Goal: Task Accomplishment & Management: Manage account settings

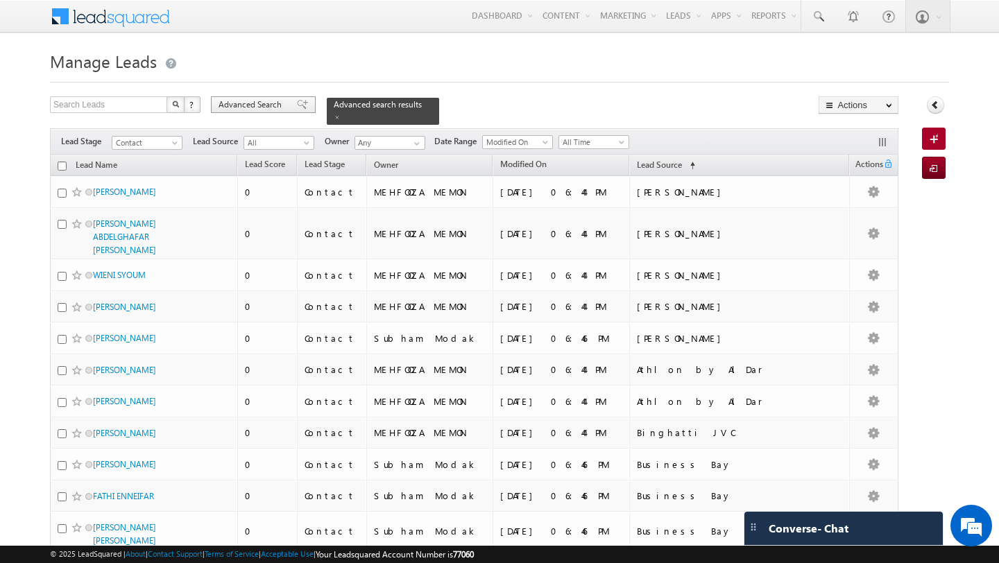
click at [277, 105] on span "Advanced Search" at bounding box center [251, 104] width 67 height 12
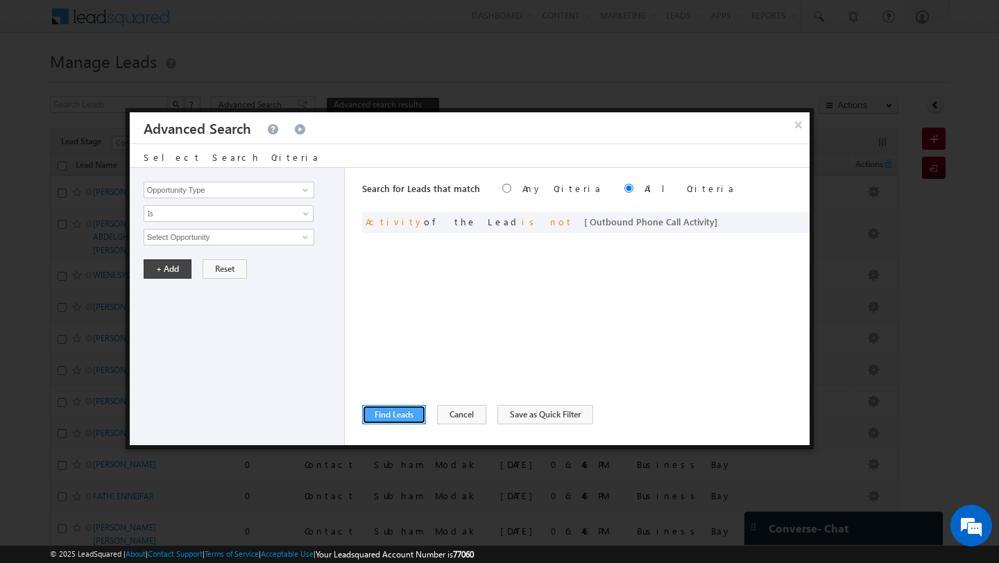
click at [387, 409] on button "Find Leads" at bounding box center [394, 414] width 64 height 19
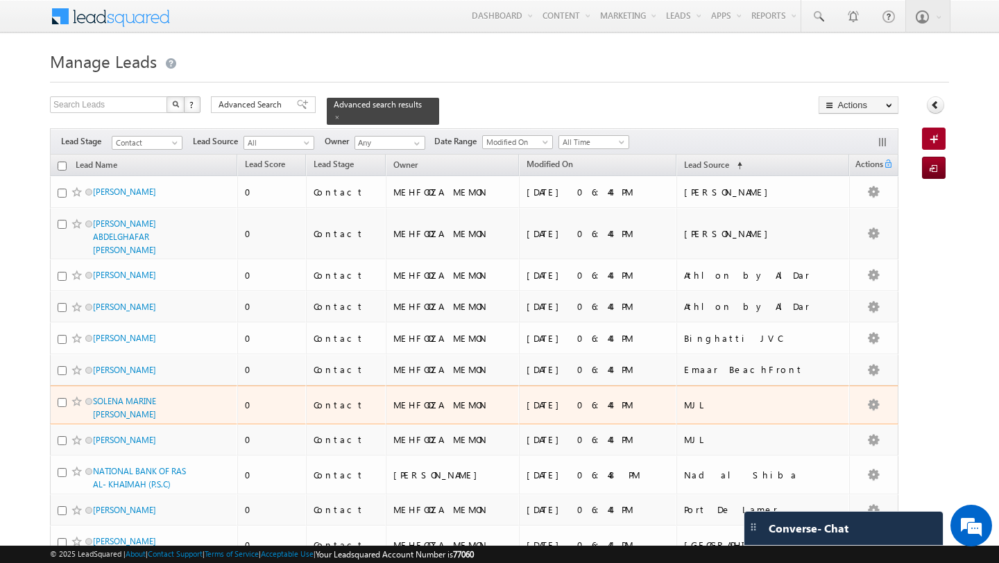
scroll to position [98, 0]
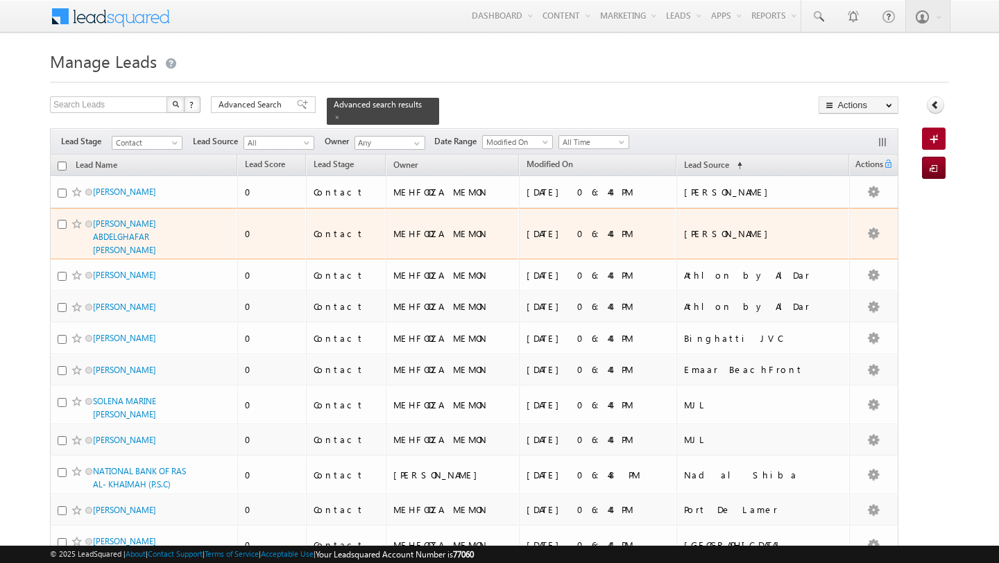
scroll to position [98, 0]
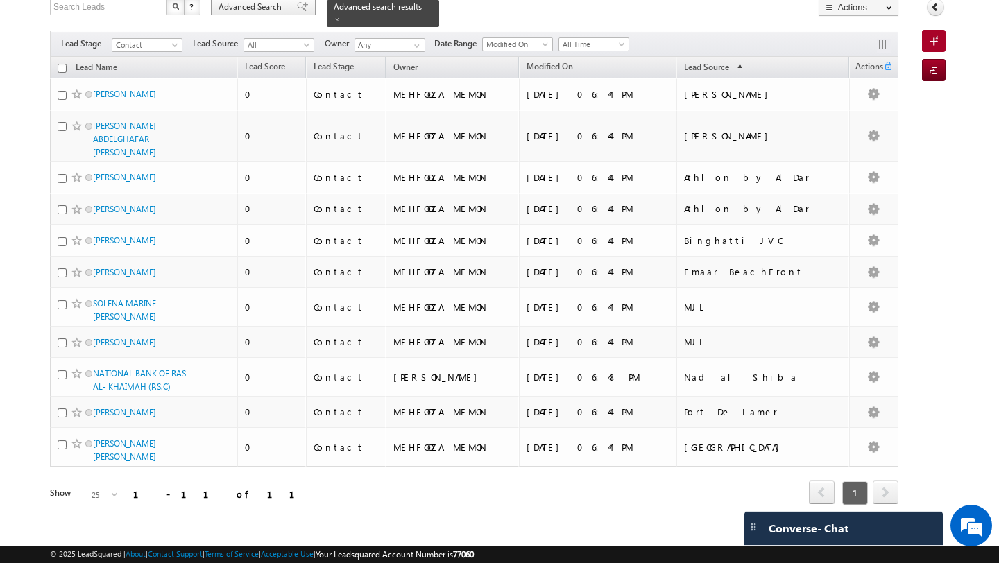
click at [262, 8] on span "Advanced Search" at bounding box center [251, 7] width 67 height 12
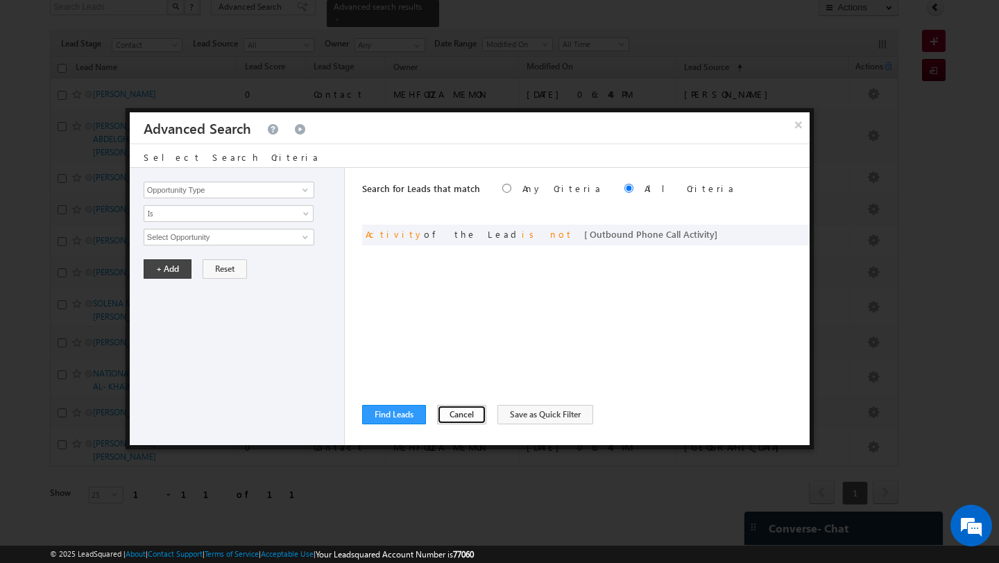
click at [457, 415] on button "Cancel" at bounding box center [461, 414] width 49 height 19
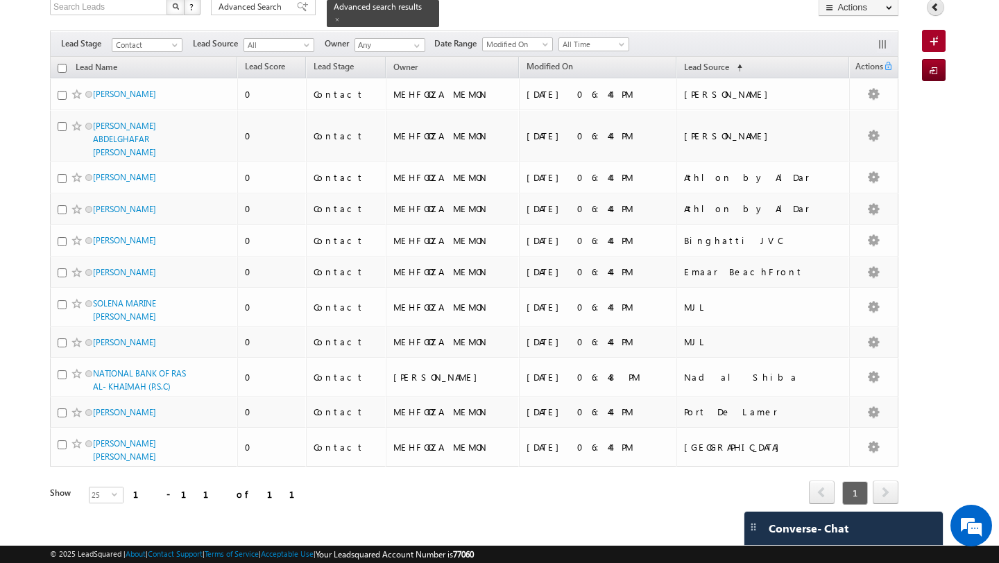
click at [933, 8] on icon at bounding box center [935, 7] width 10 height 10
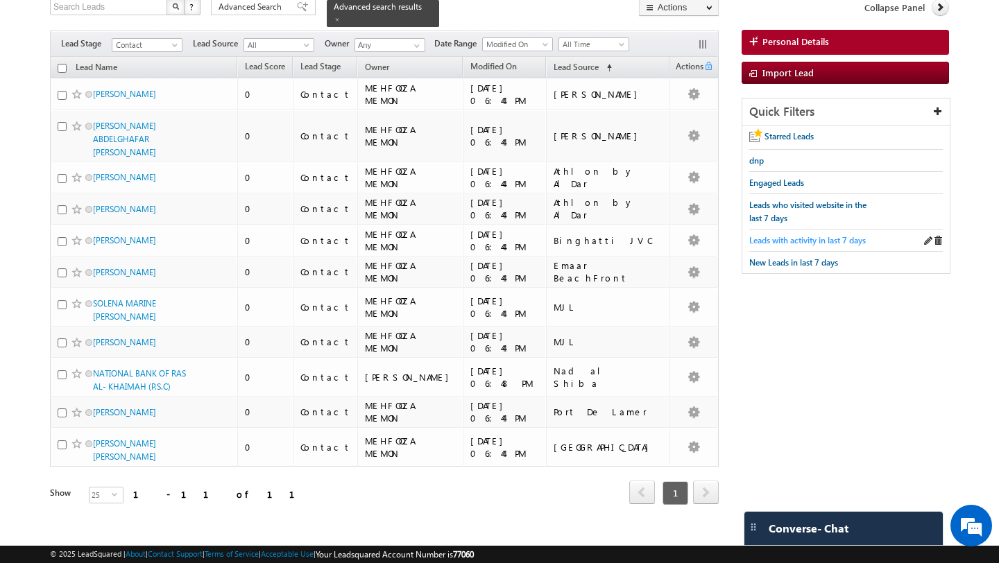
scroll to position [0, 0]
click at [755, 156] on span "dnp" at bounding box center [756, 160] width 15 height 10
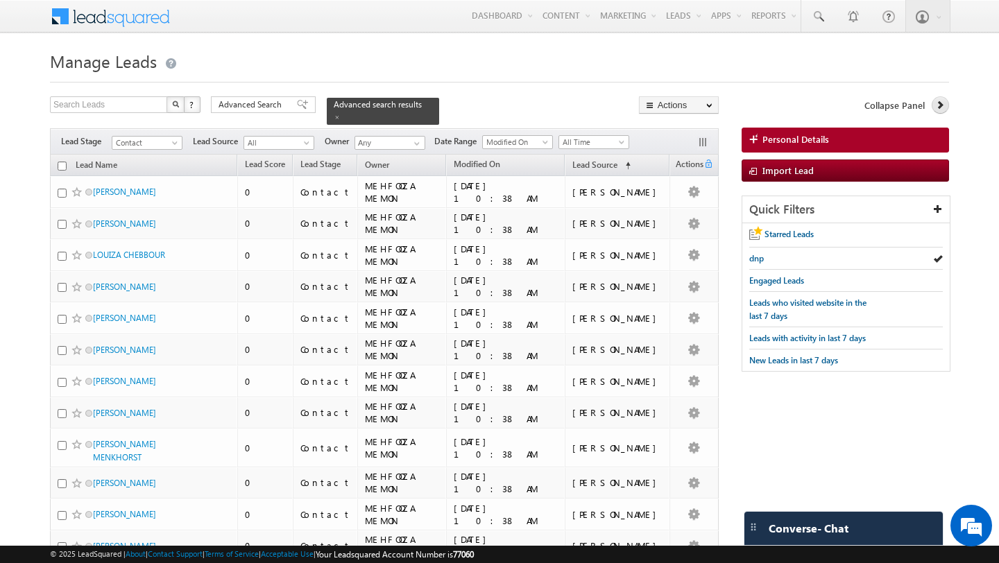
click at [941, 108] on icon at bounding box center [940, 105] width 10 height 10
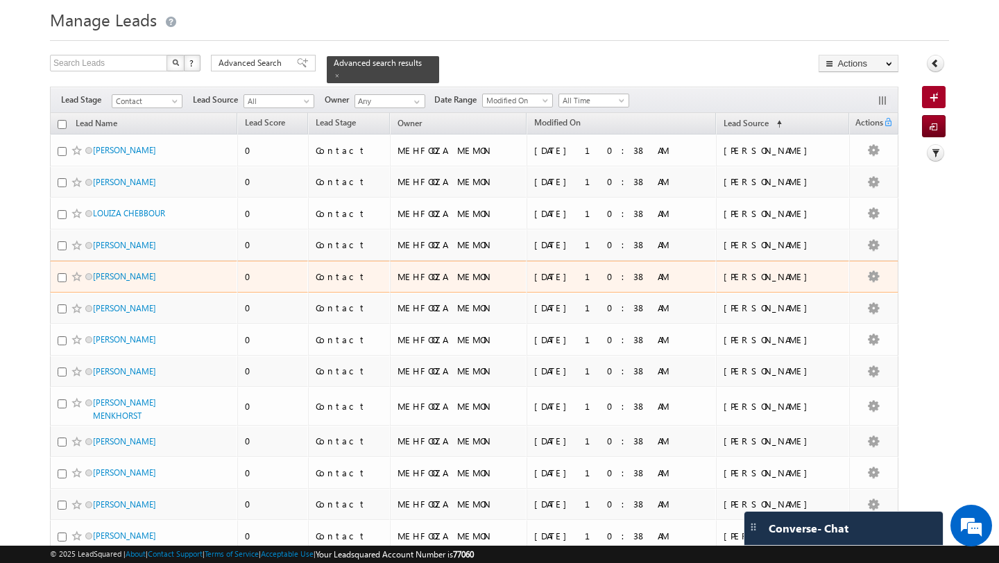
scroll to position [12, 0]
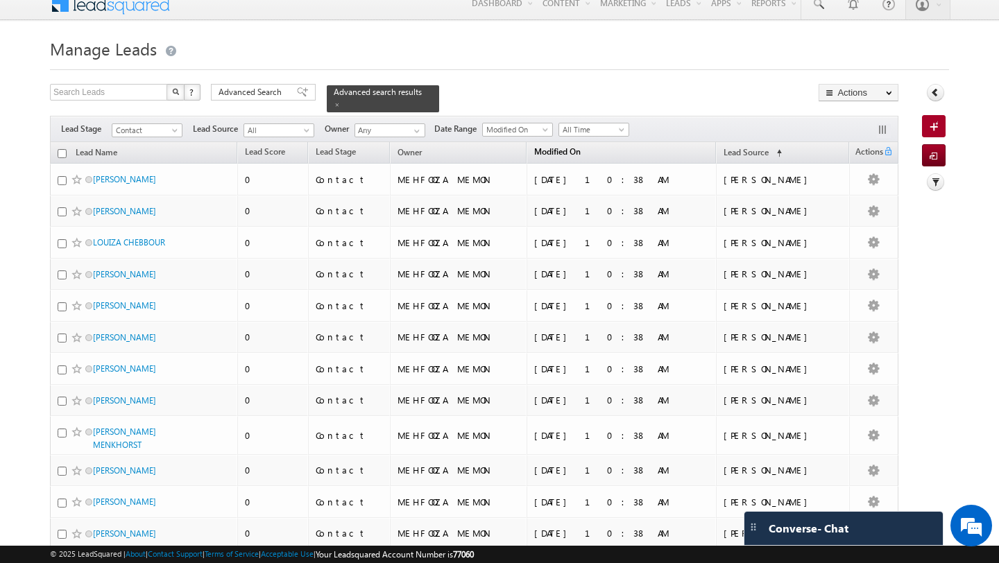
click at [587, 149] on link "Modified On" at bounding box center [557, 153] width 60 height 18
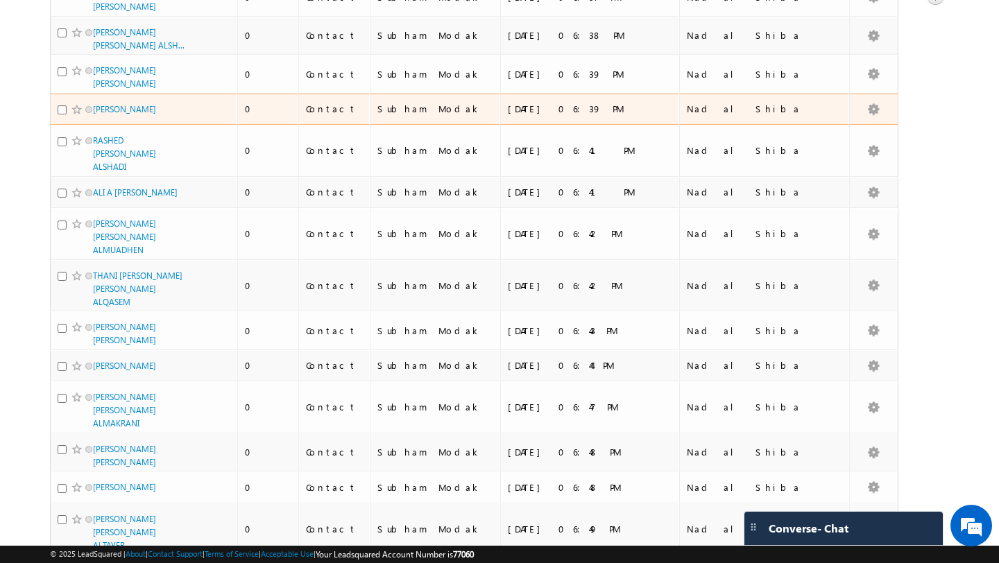
scroll to position [730, 0]
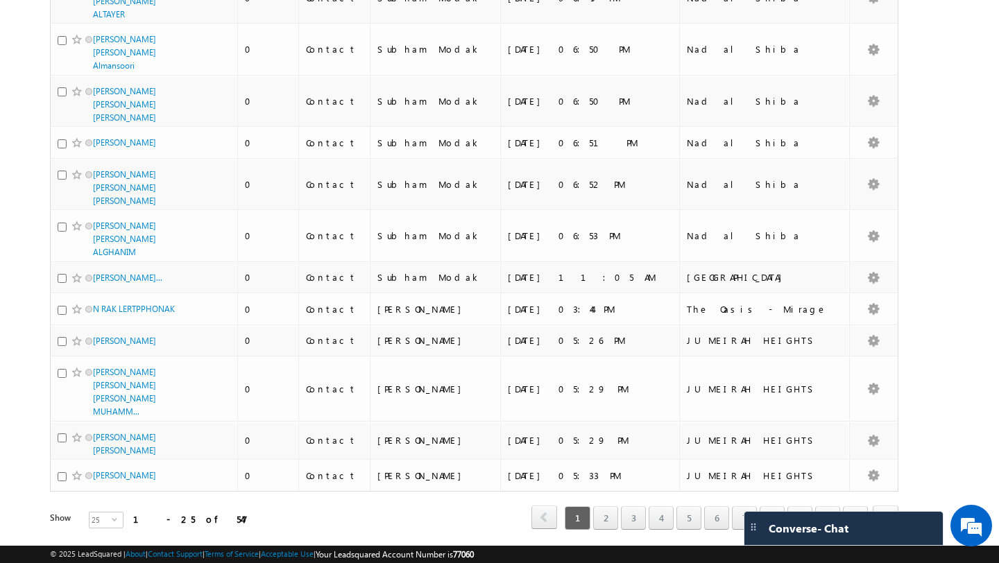
click at [115, 512] on div "Show 25 select 25" at bounding box center [156, 521] width 212 height 19
click at [112, 513] on span "select" at bounding box center [117, 525] width 11 height 24
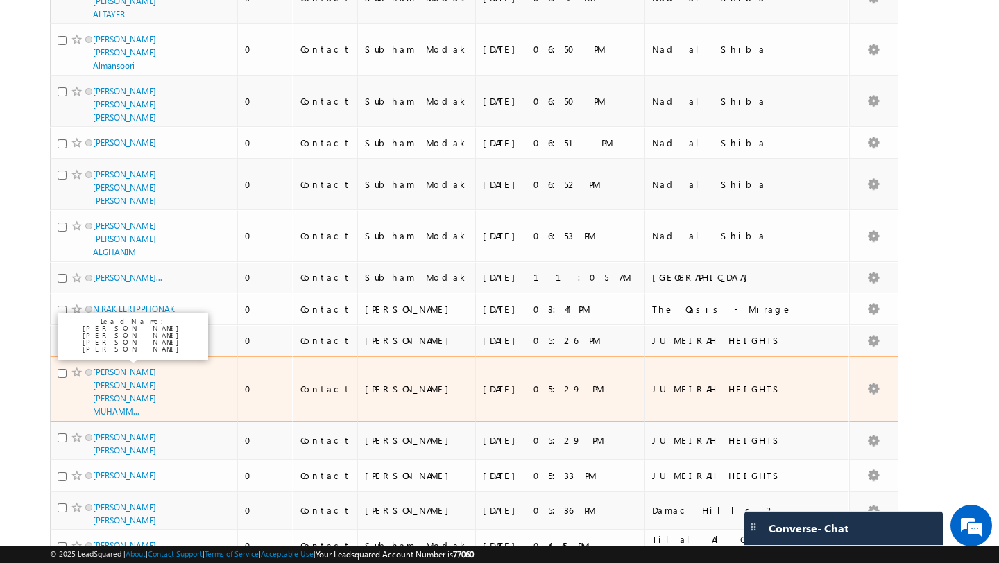
scroll to position [0, 0]
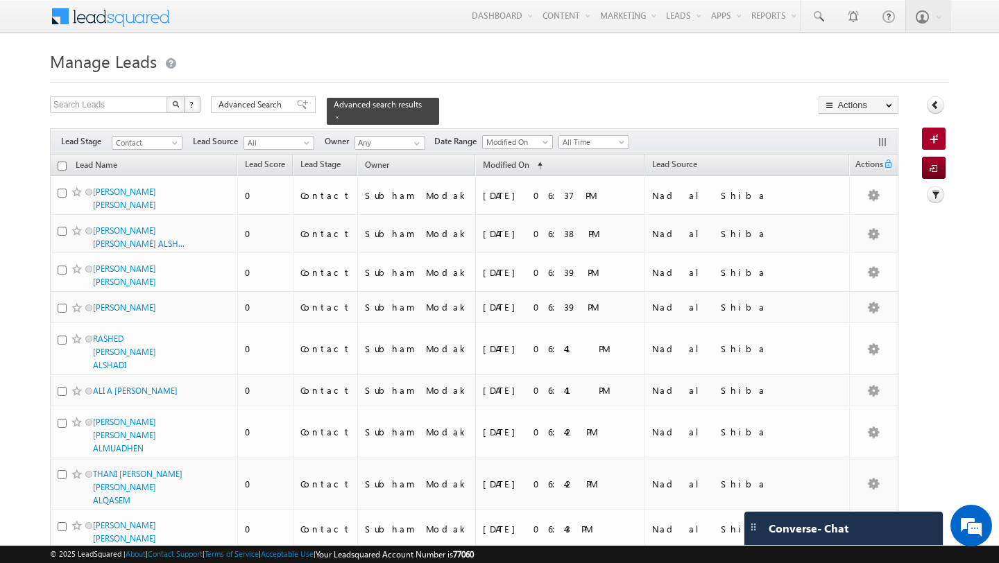
click at [65, 162] on input "checkbox" at bounding box center [62, 166] width 9 height 9
checkbox input "true"
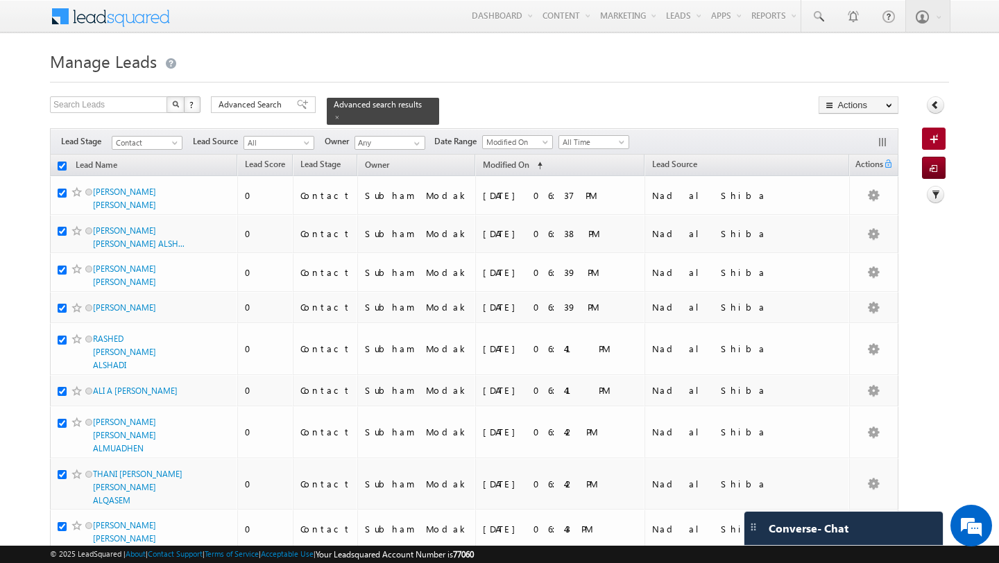
checkbox input "true"
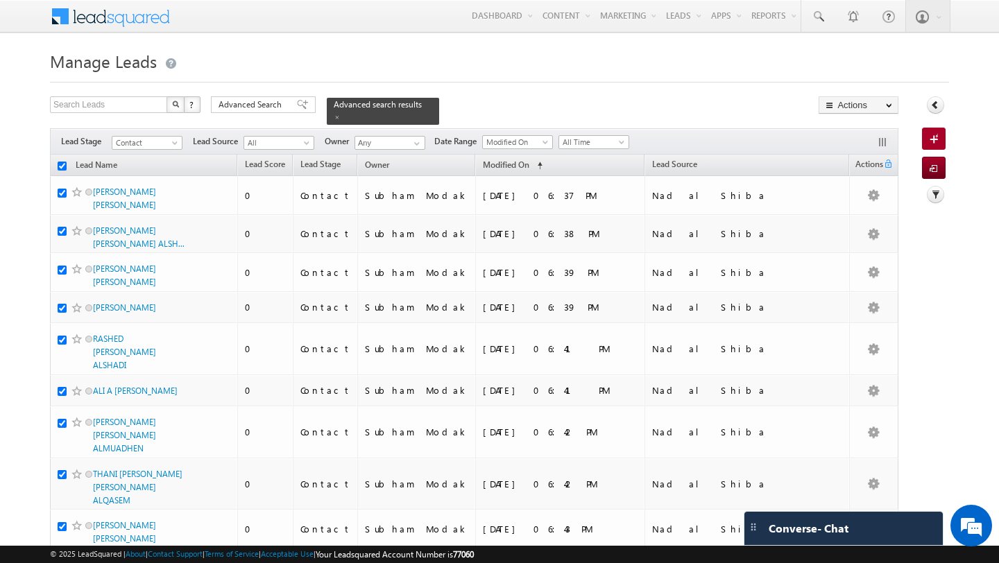
checkbox input "true"
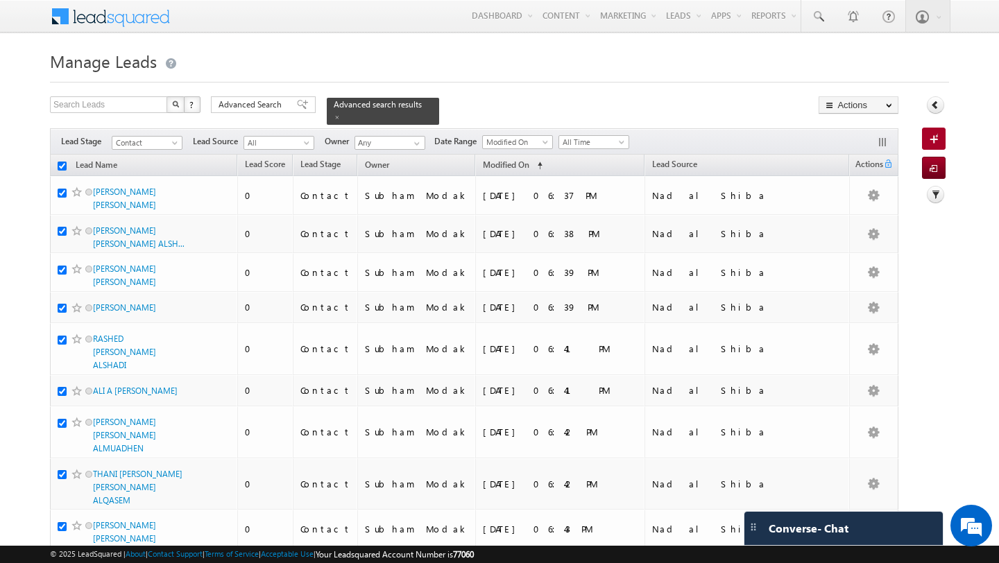
checkbox input "true"
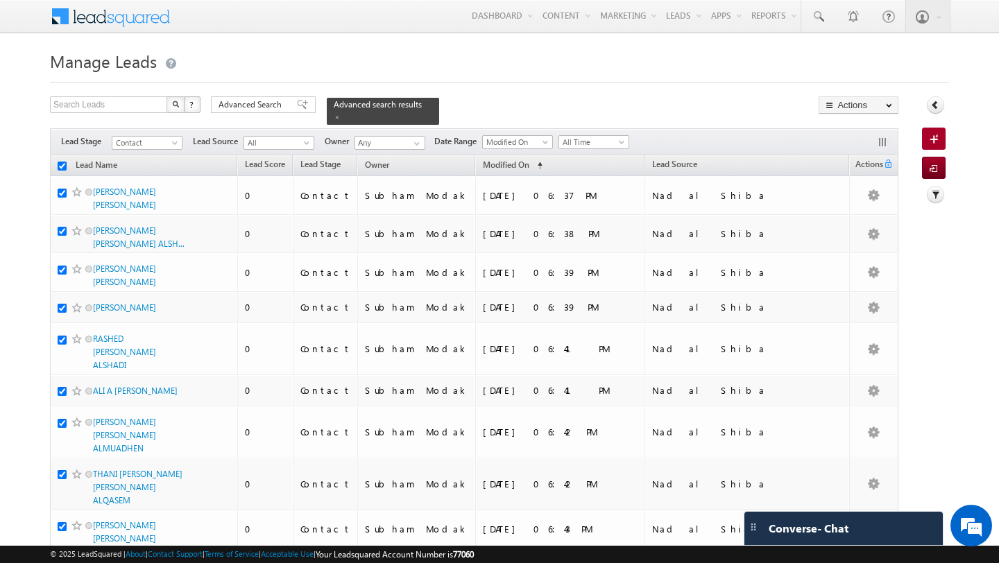
checkbox input "true"
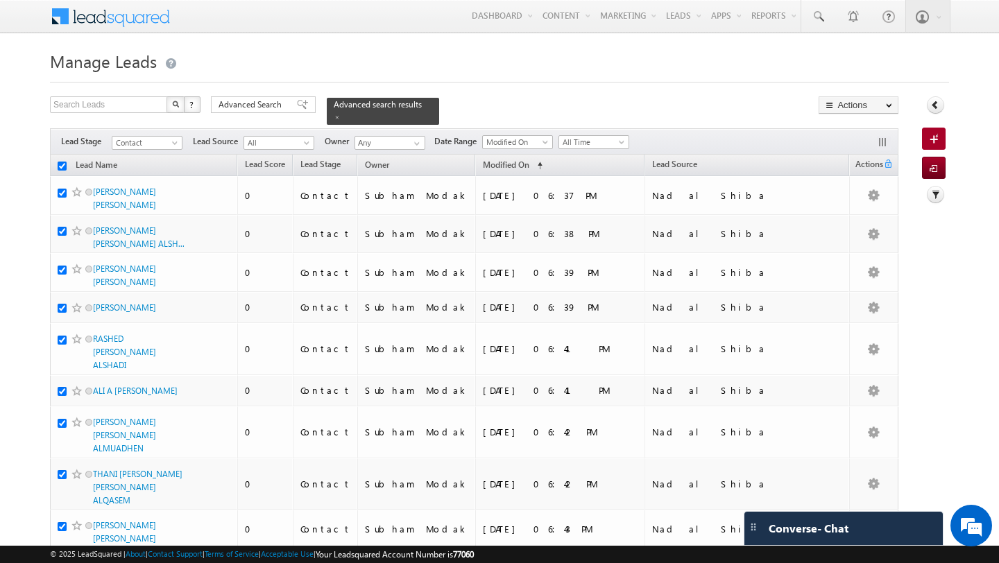
checkbox input "true"
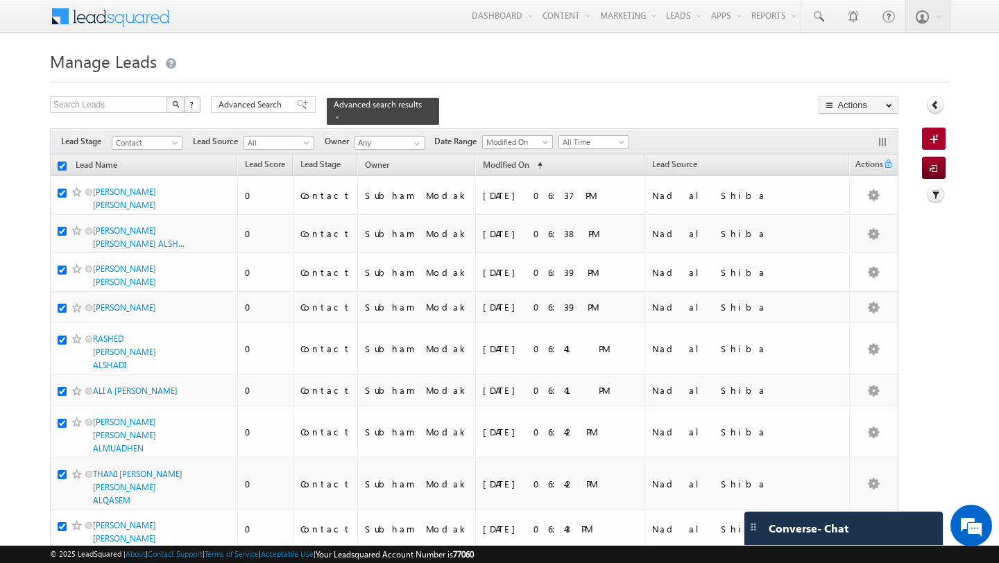
checkbox input "true"
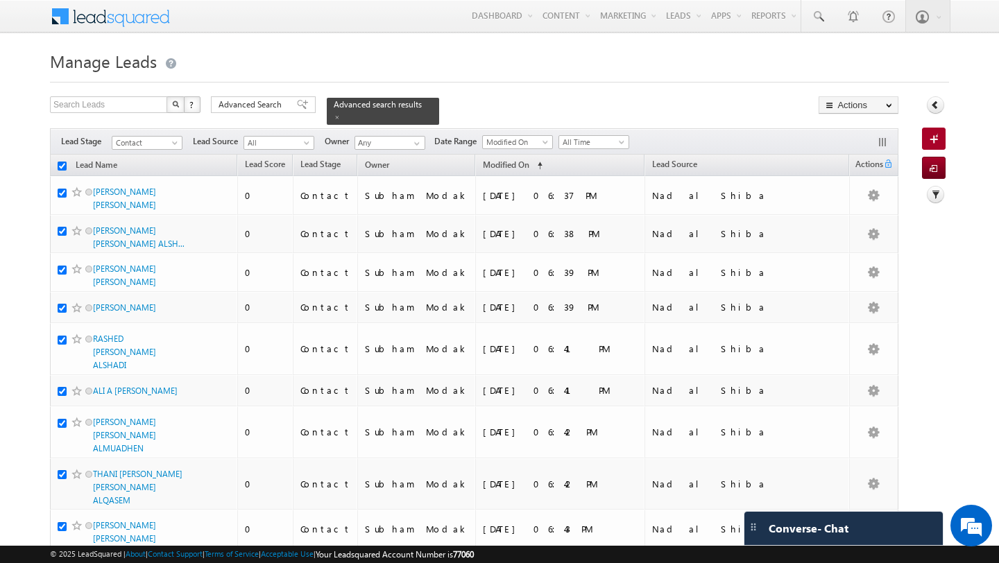
checkbox input "true"
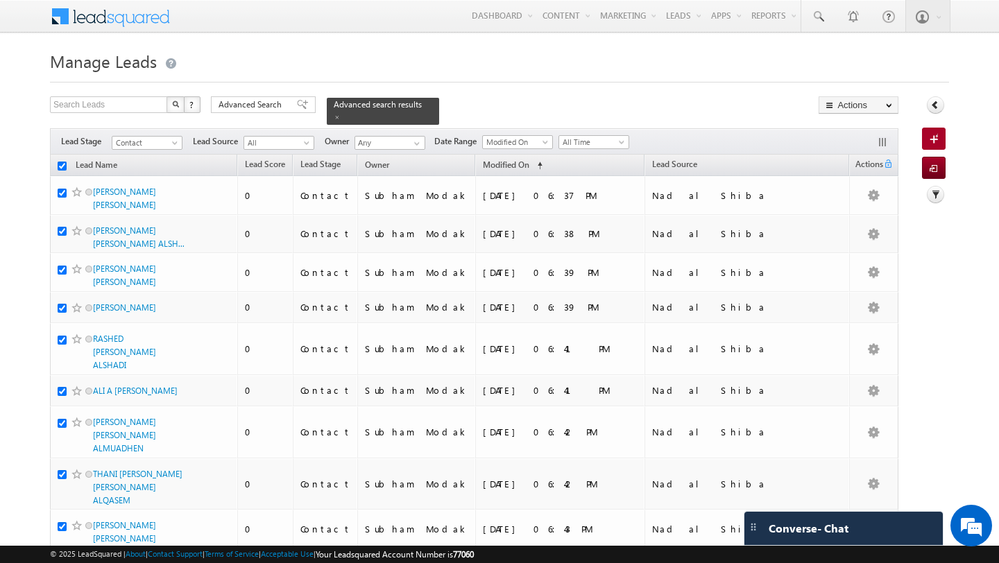
checkbox input "true"
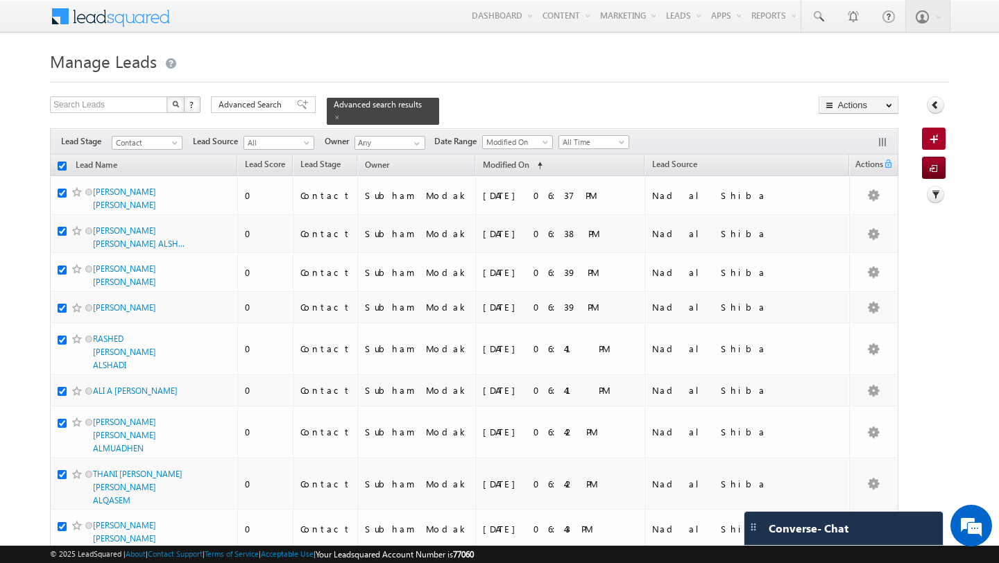
checkbox input "true"
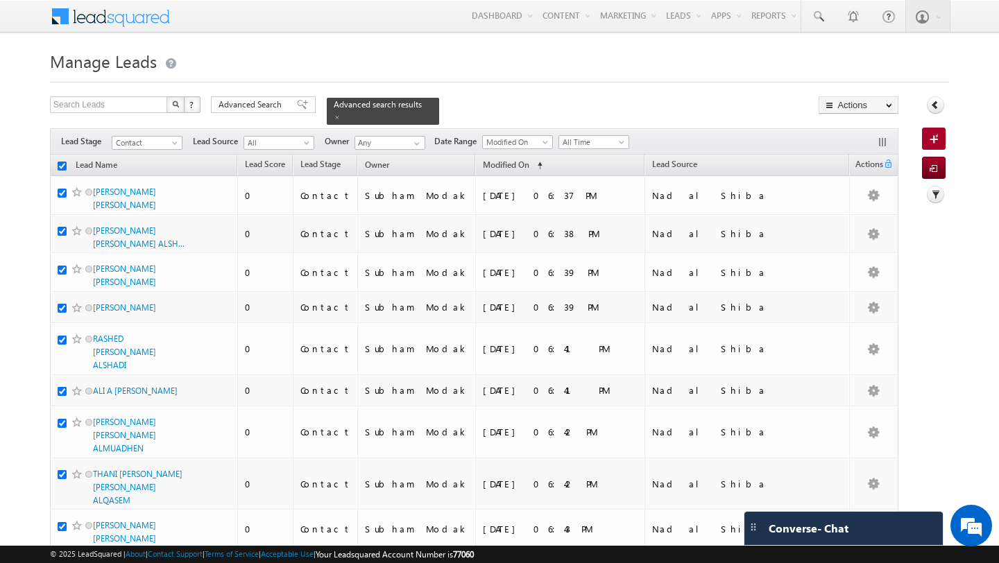
checkbox input "true"
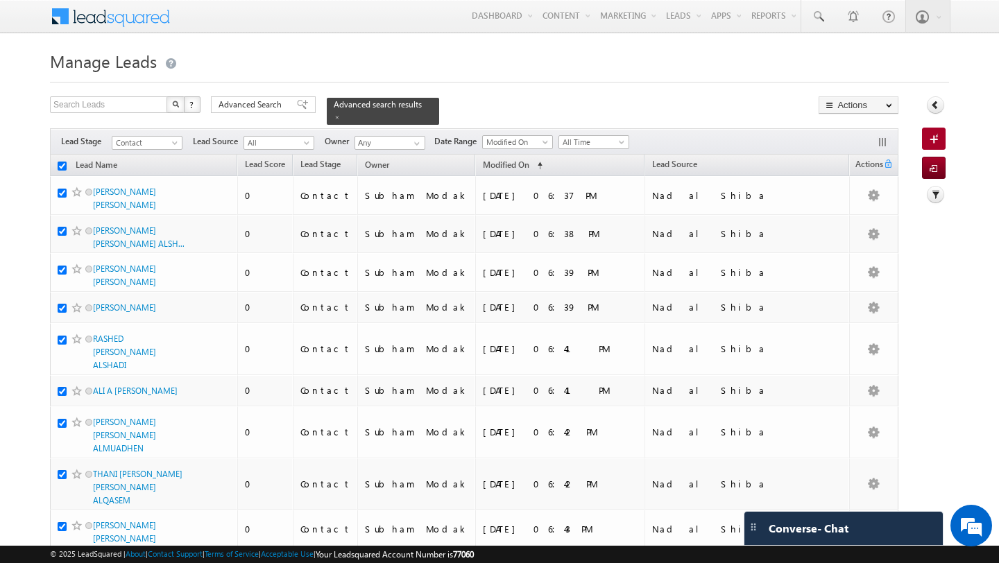
checkbox input "true"
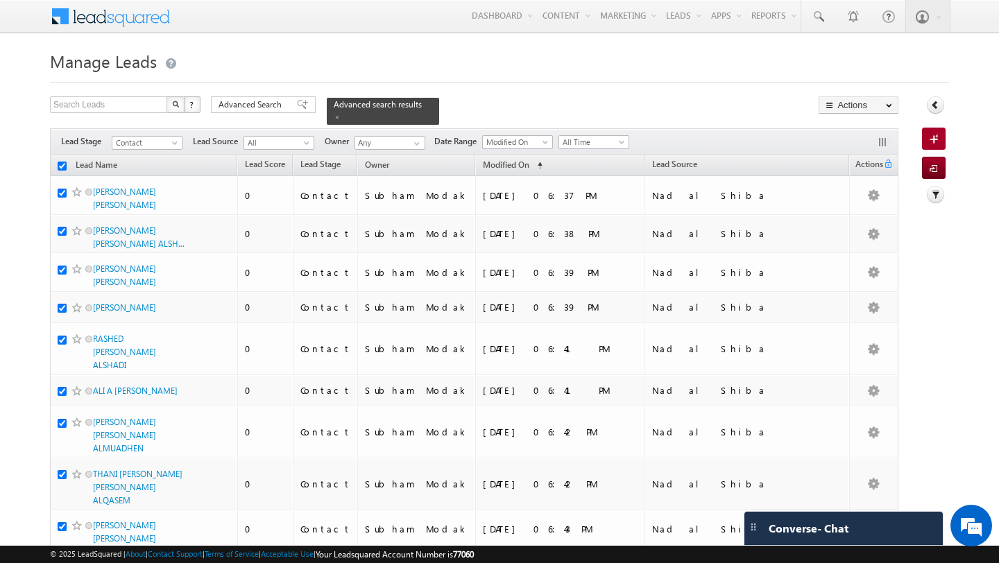
checkbox input "true"
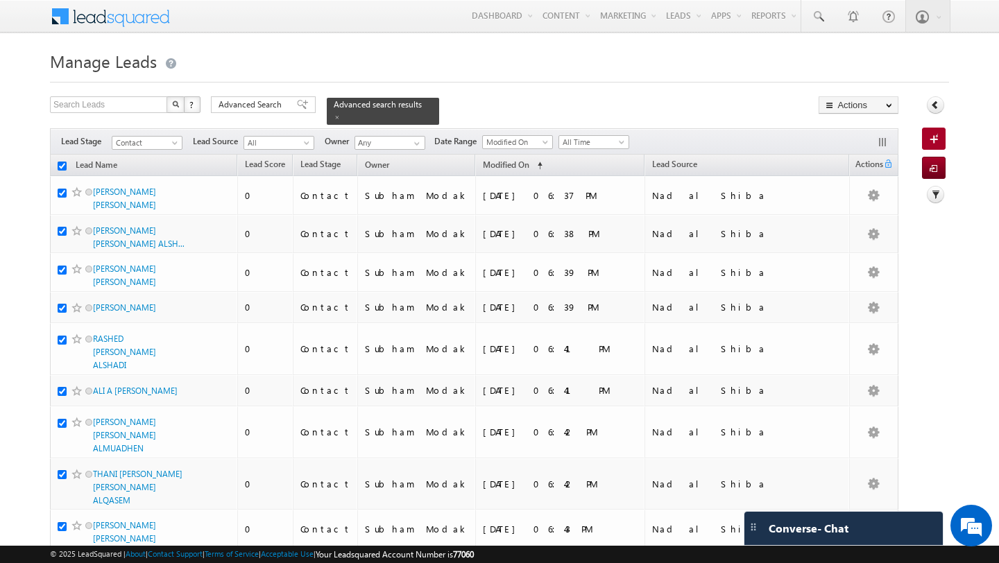
checkbox input "true"
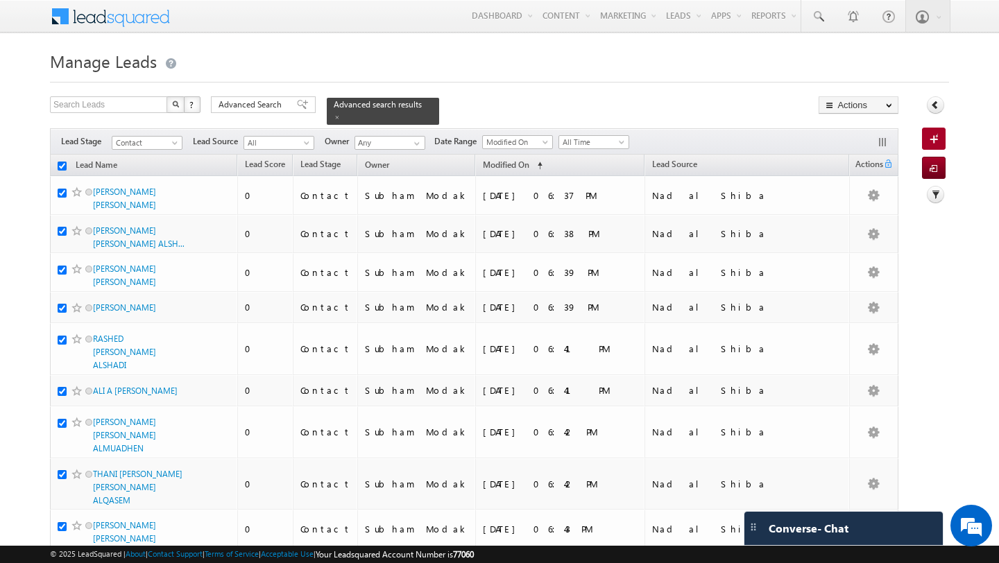
checkbox input "true"
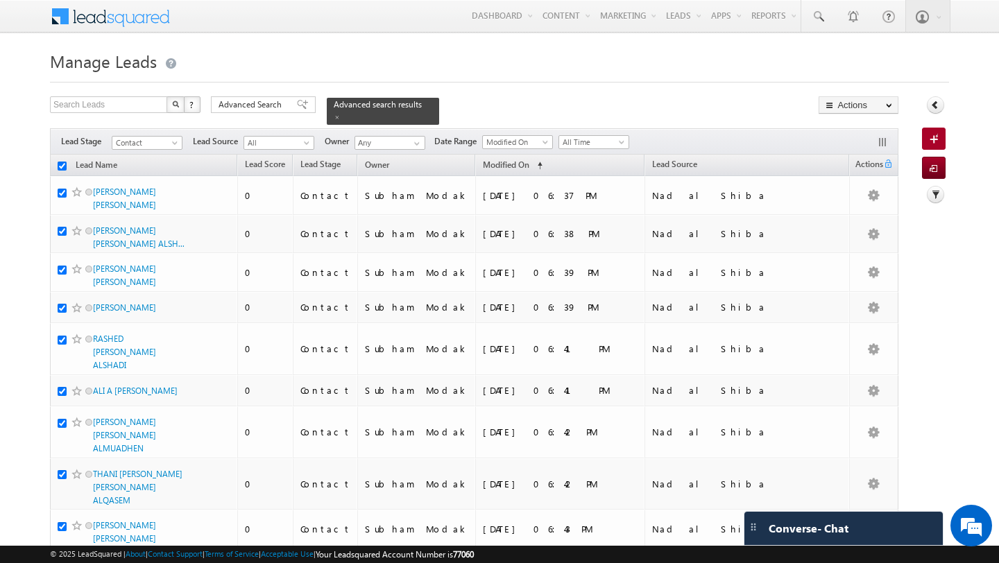
checkbox input "true"
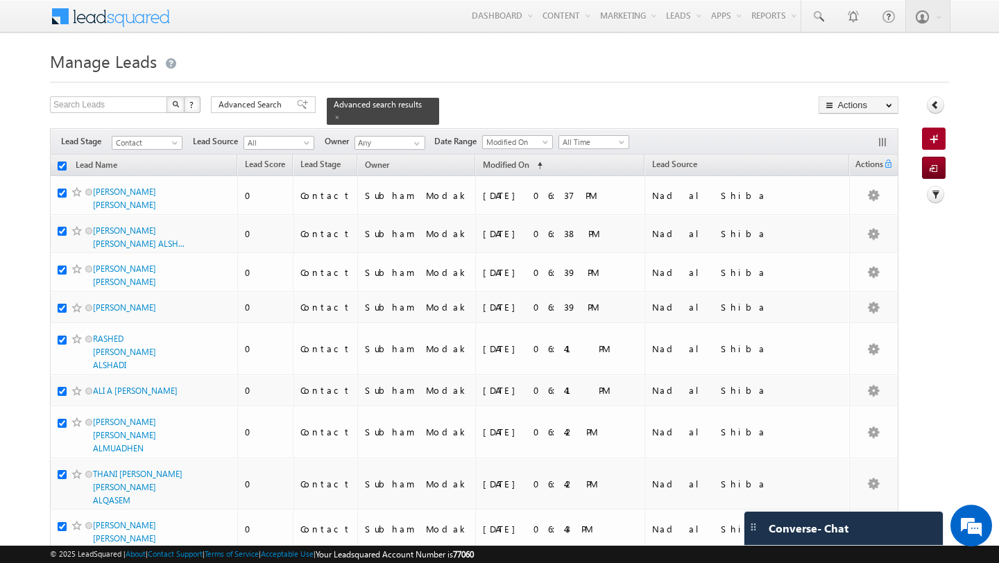
checkbox input "true"
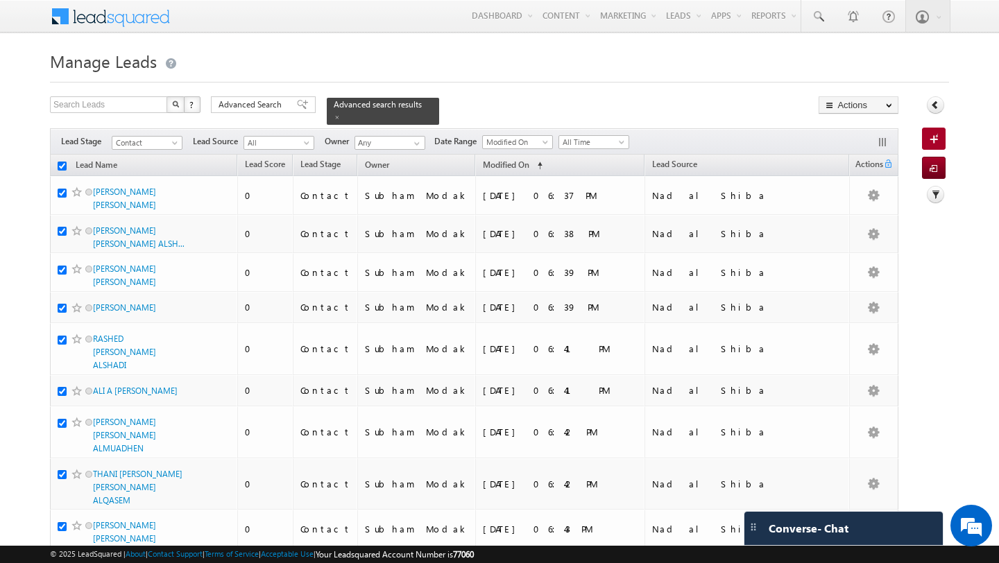
checkbox input "true"
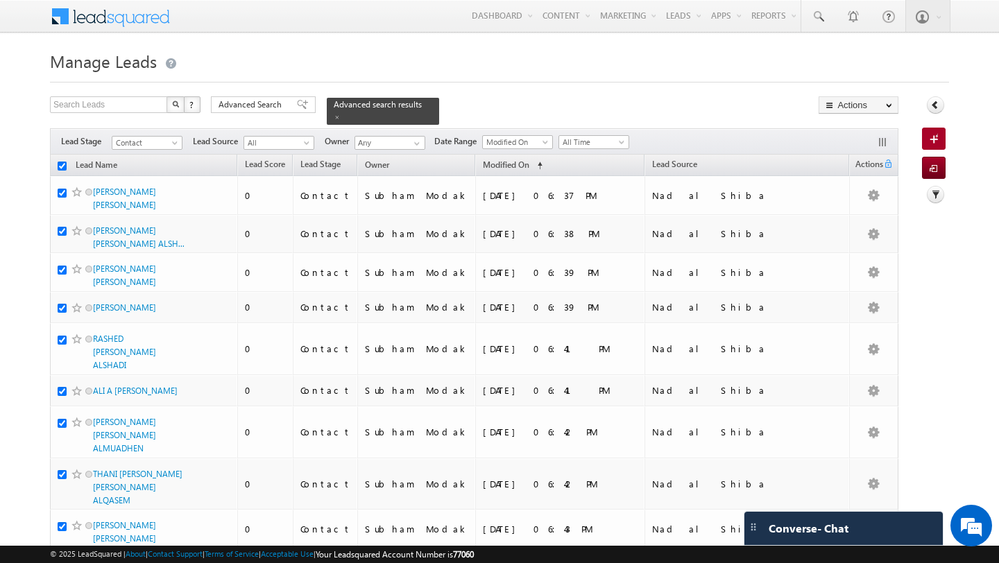
checkbox input "true"
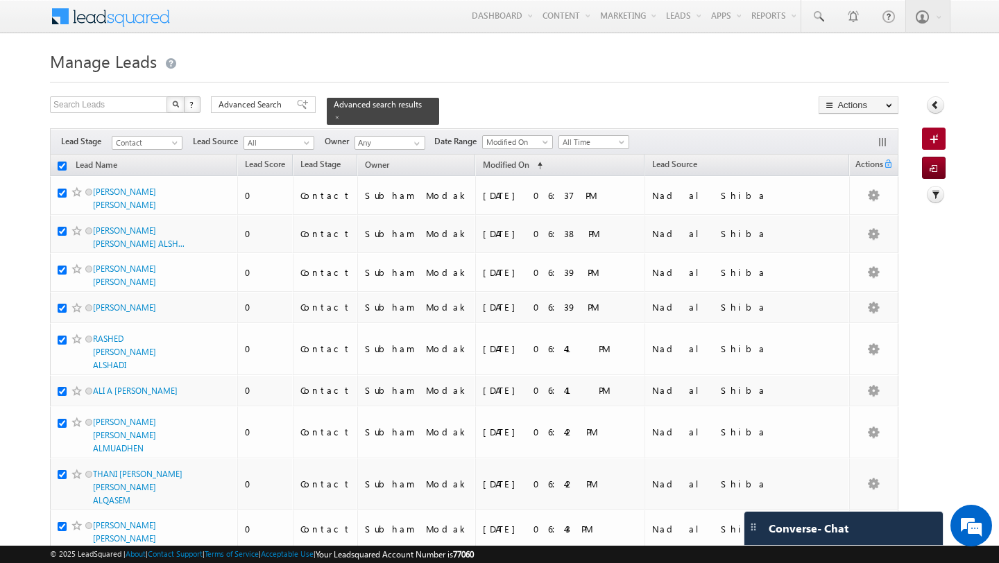
checkbox input "true"
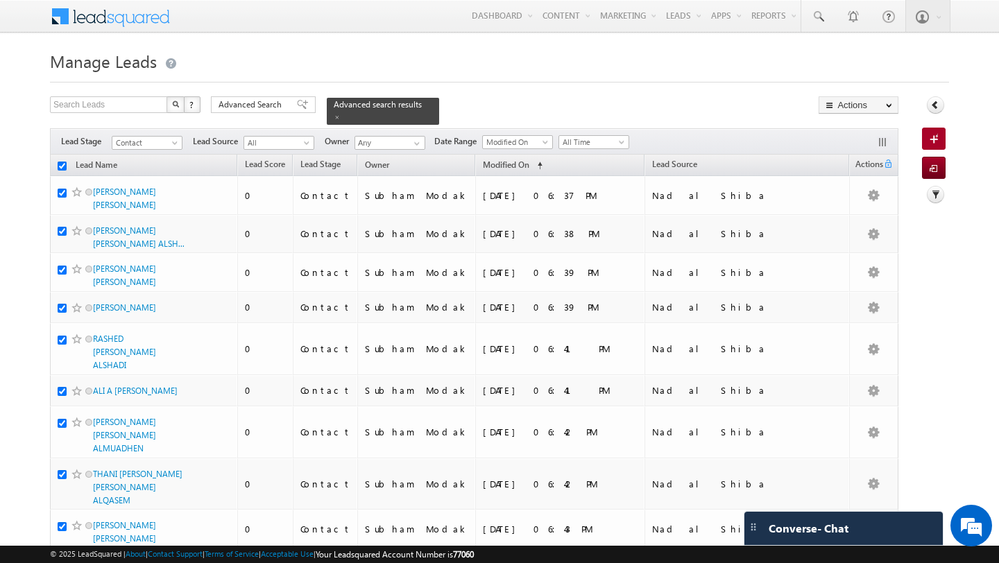
checkbox input "true"
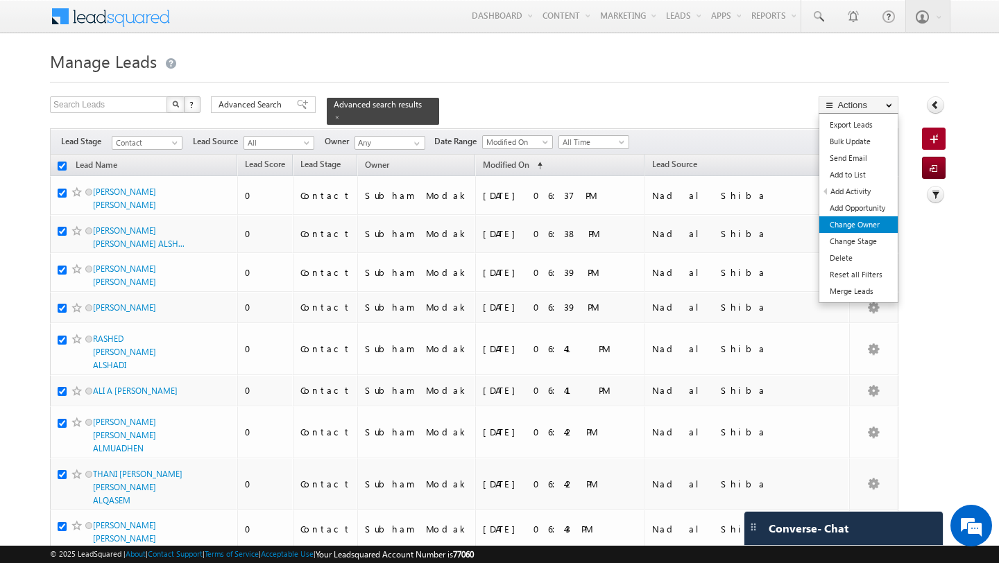
click at [880, 223] on link "Change Owner" at bounding box center [858, 224] width 78 height 17
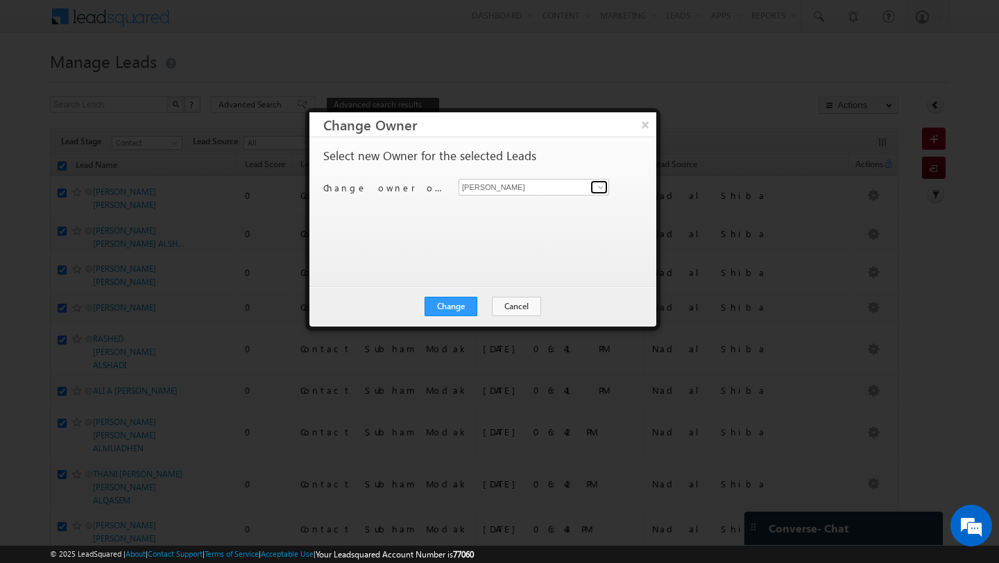
click at [603, 189] on span at bounding box center [600, 187] width 11 height 11
click at [537, 207] on link "Pratyush kuanr pratyush.kuanr@indglobal.ae" at bounding box center [533, 209] width 151 height 26
type input "[PERSON_NAME]"
click at [458, 305] on button "Change" at bounding box center [450, 306] width 53 height 19
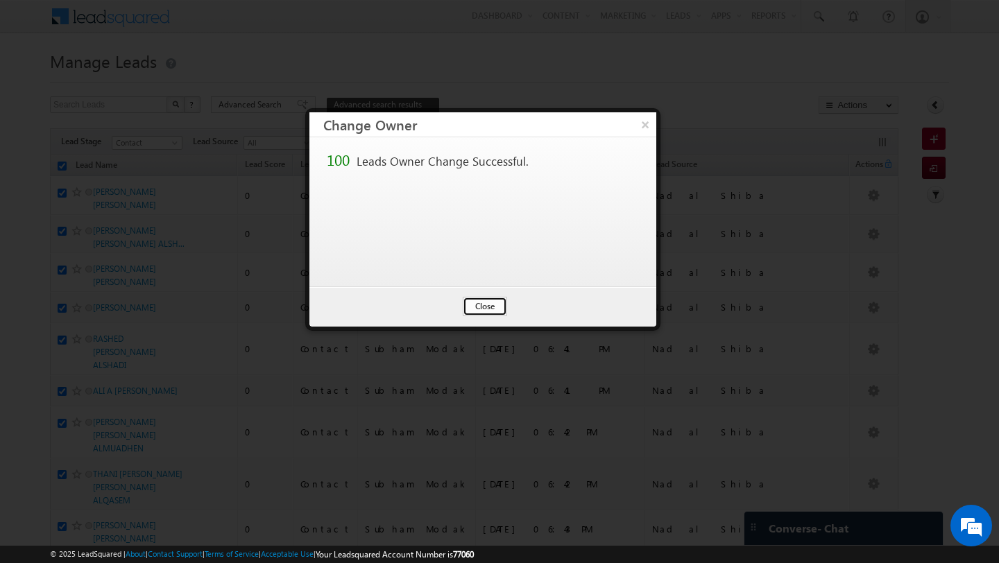
click at [485, 307] on button "Close" at bounding box center [485, 306] width 44 height 19
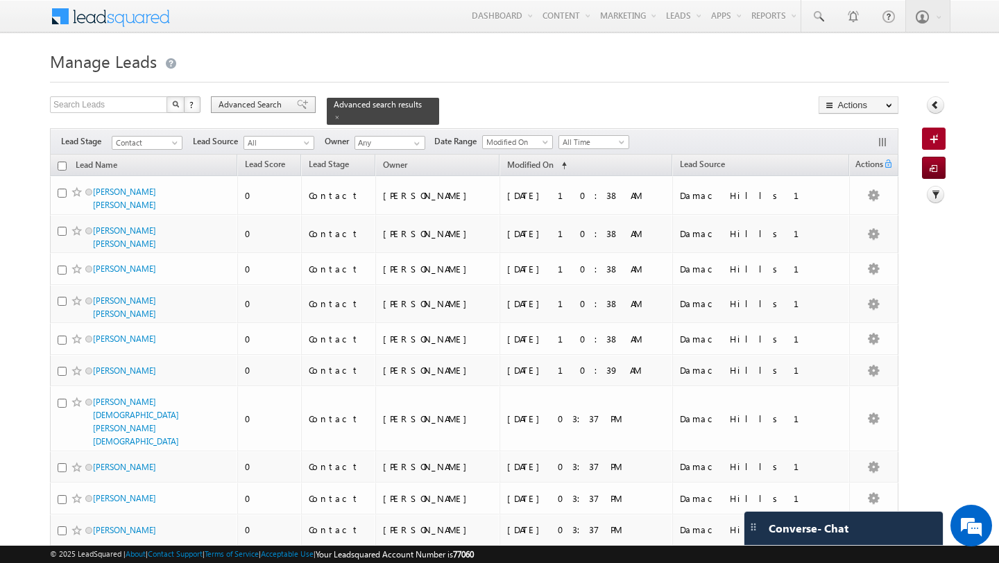
click at [249, 108] on span "Advanced Search" at bounding box center [251, 104] width 67 height 12
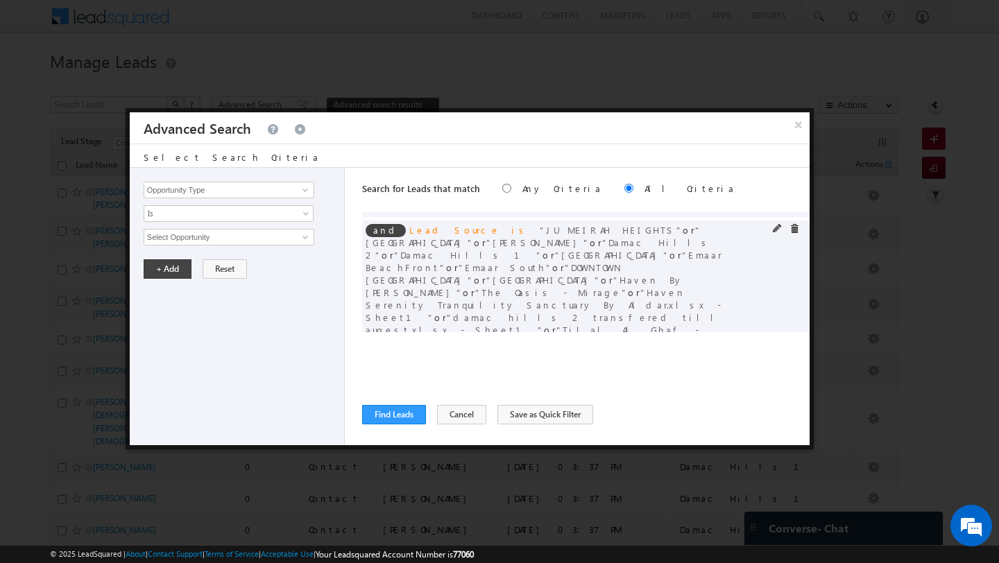
scroll to position [151, 0]
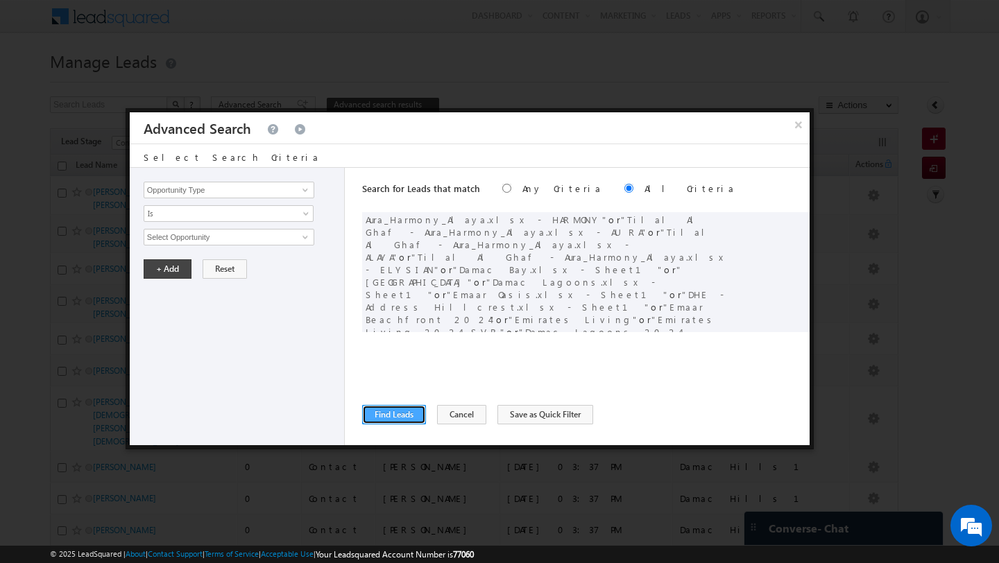
click at [404, 416] on button "Find Leads" at bounding box center [394, 414] width 64 height 19
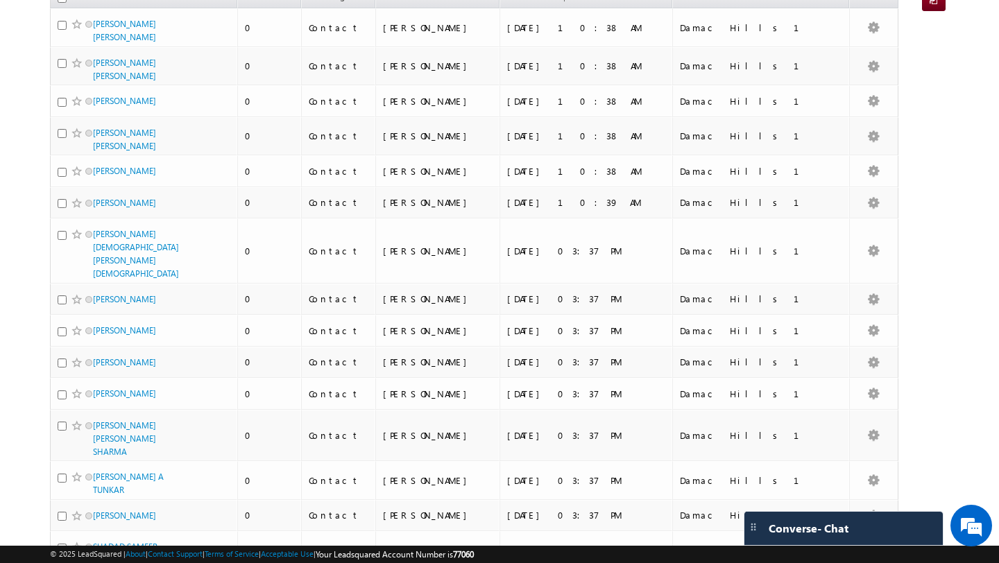
scroll to position [0, 0]
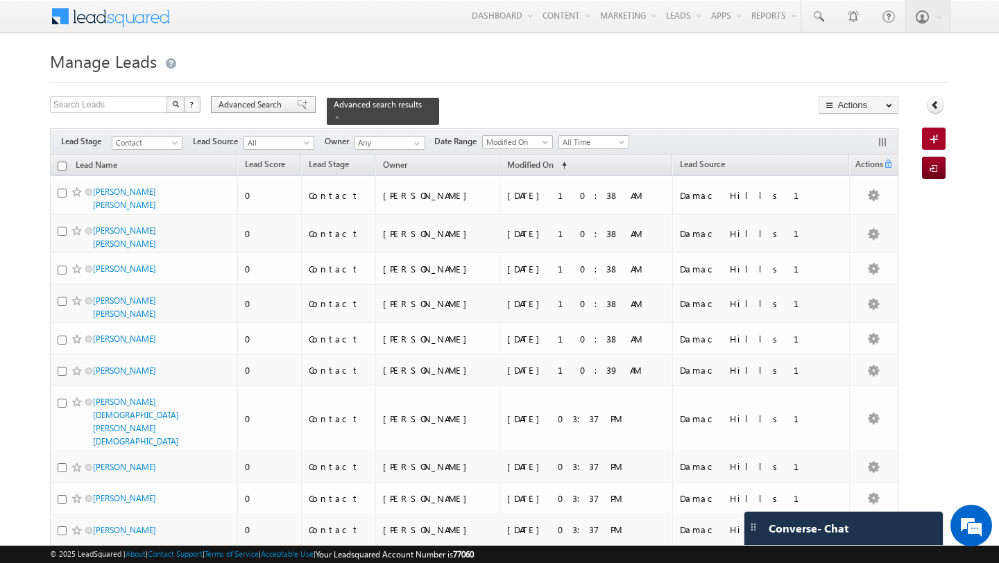
click at [263, 101] on span "Advanced Search" at bounding box center [251, 104] width 67 height 12
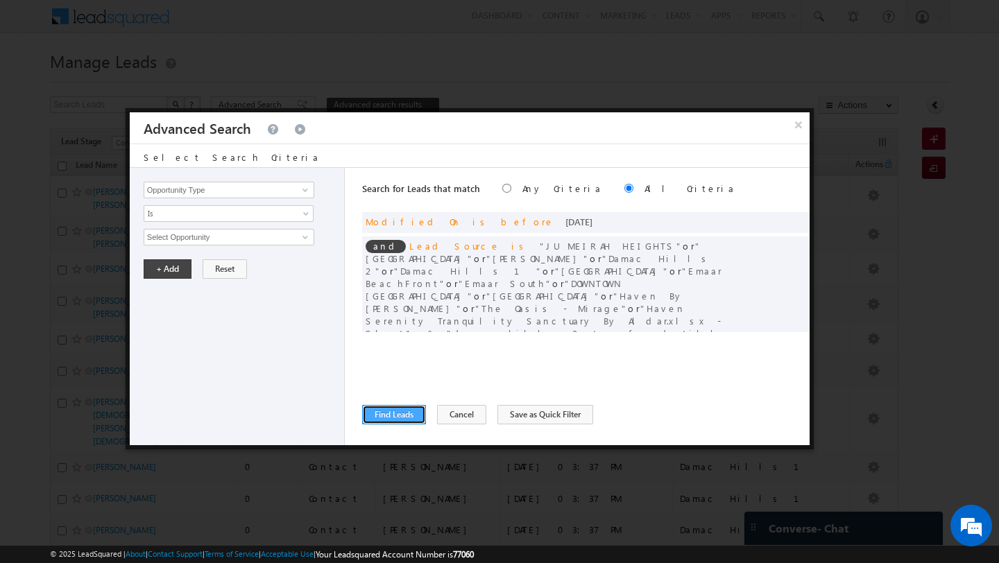
click at [403, 405] on button "Find Leads" at bounding box center [394, 414] width 64 height 19
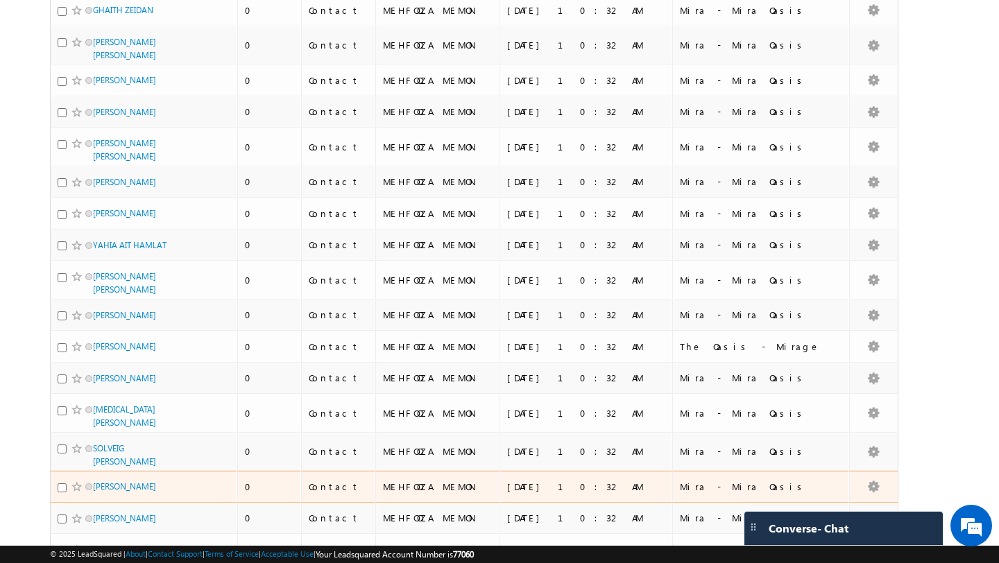
scroll to position [3287, 0]
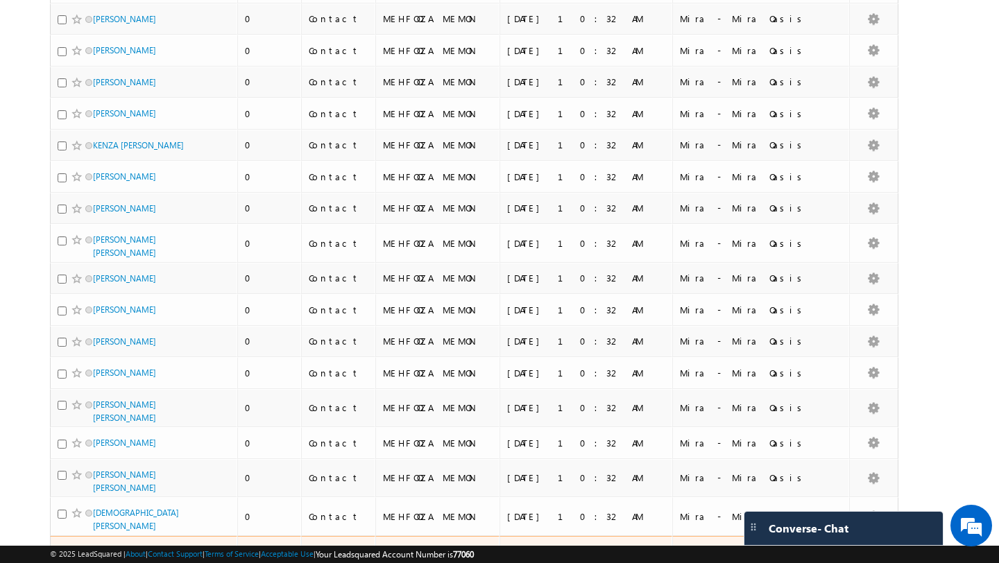
click at [153, 547] on link "OWAIDHA KHALFAN HAMAD ALMASHWI ALQUBAISI" at bounding box center [132, 565] width 78 height 37
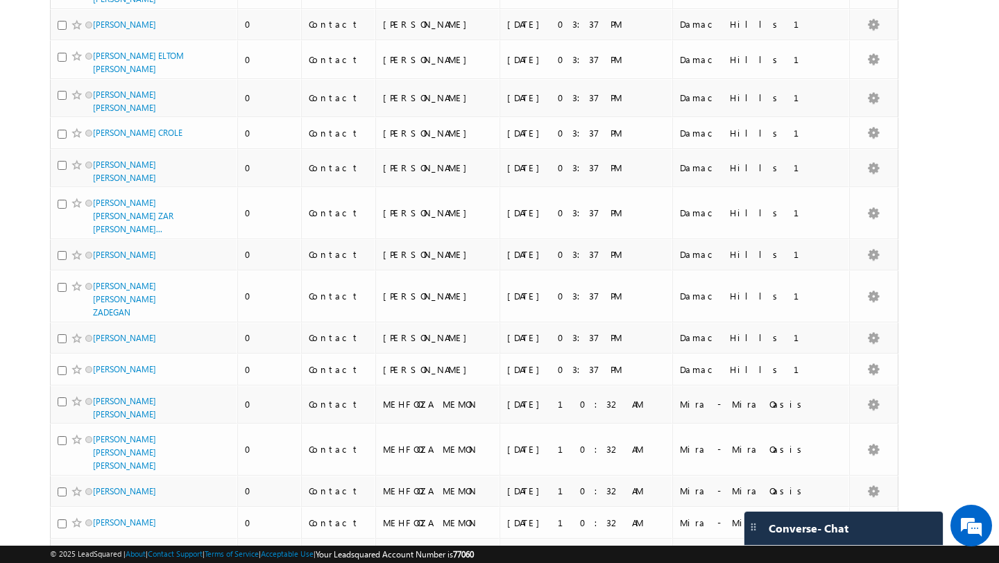
scroll to position [0, 0]
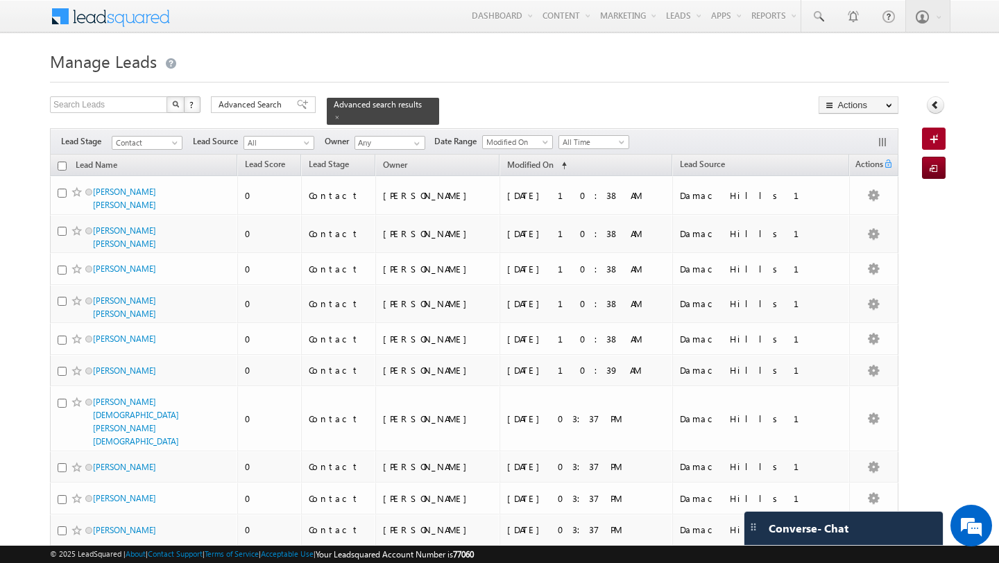
click at [60, 162] on input "checkbox" at bounding box center [62, 166] width 9 height 9
checkbox input "true"
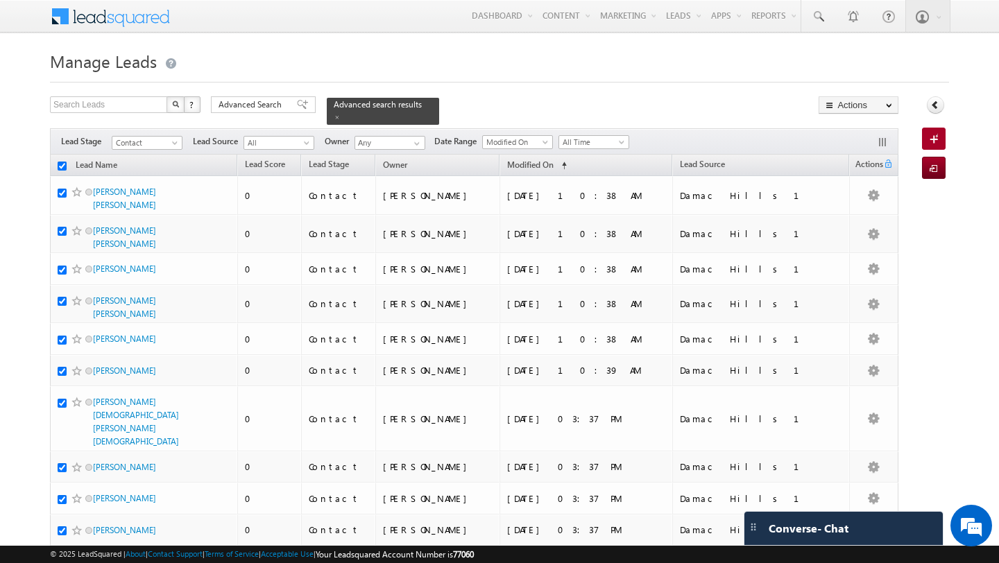
checkbox input "true"
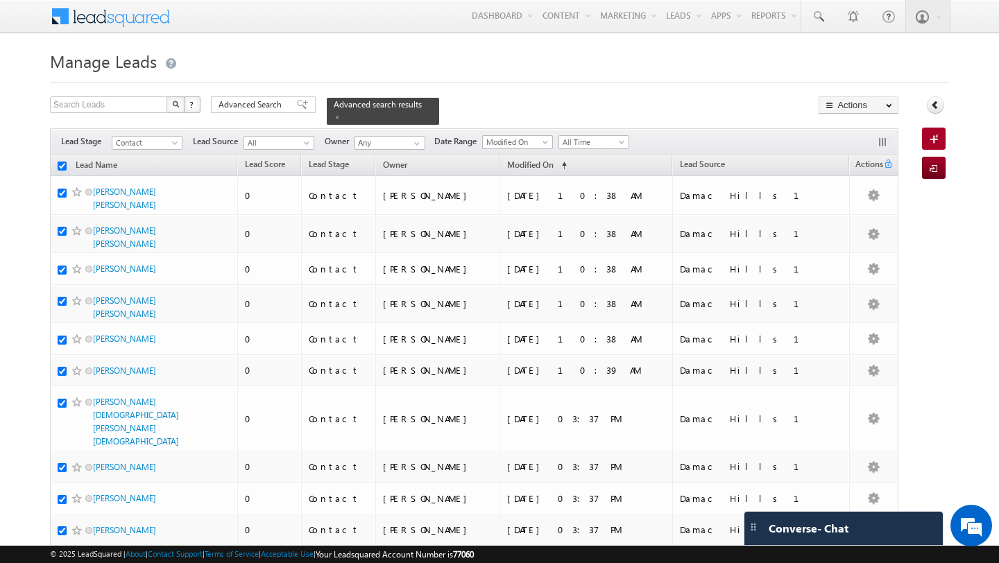
checkbox input "true"
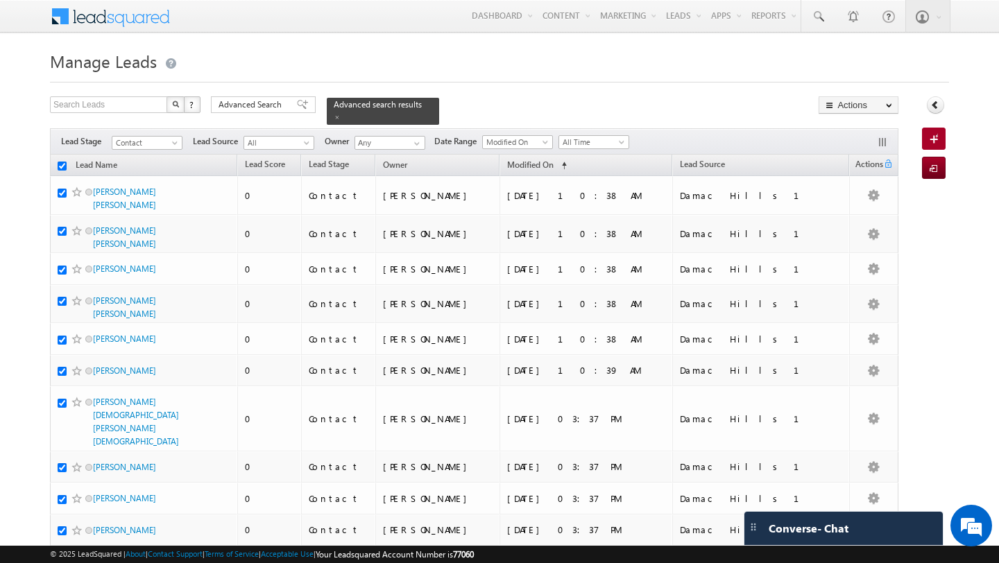
checkbox input "true"
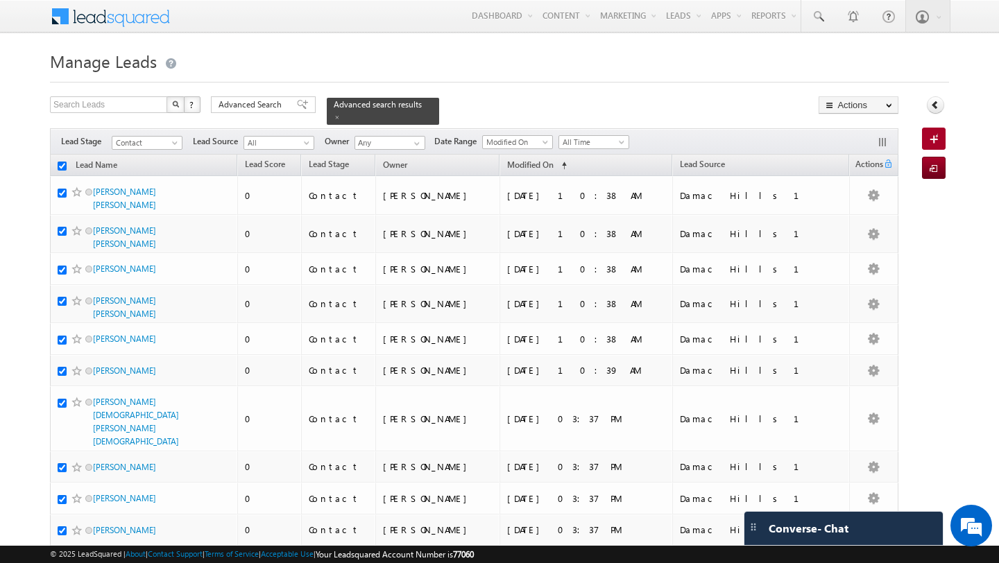
checkbox input "true"
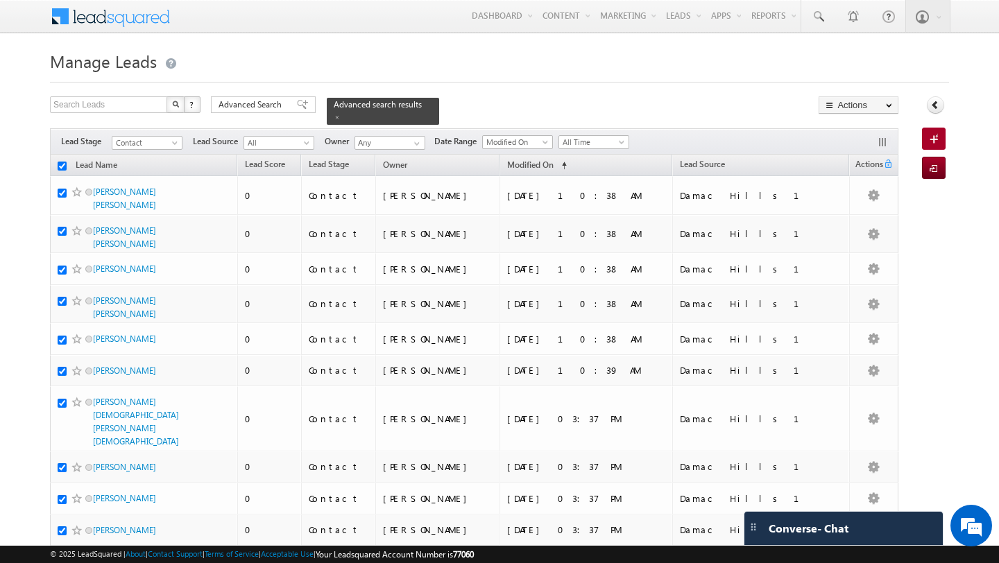
checkbox input "true"
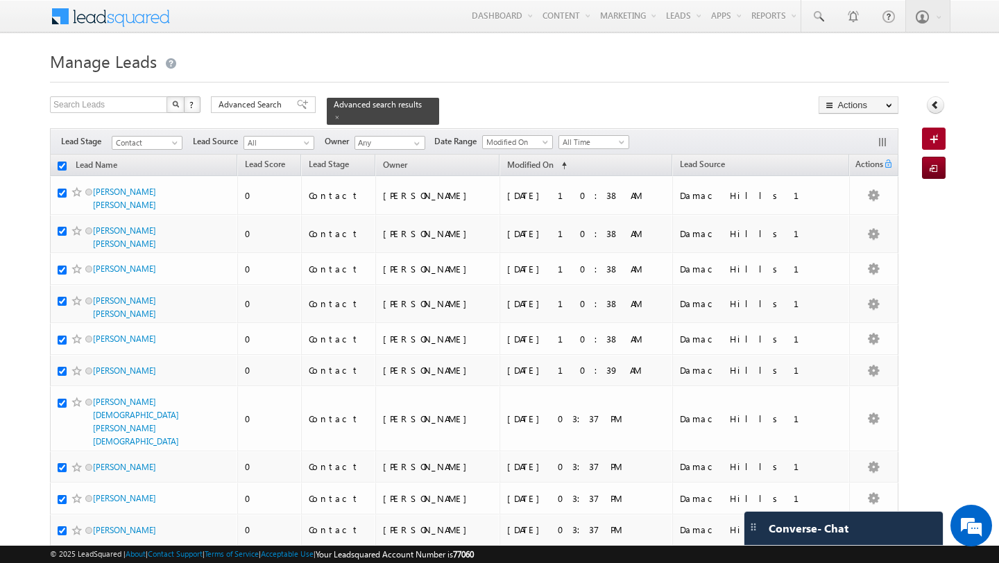
checkbox input "true"
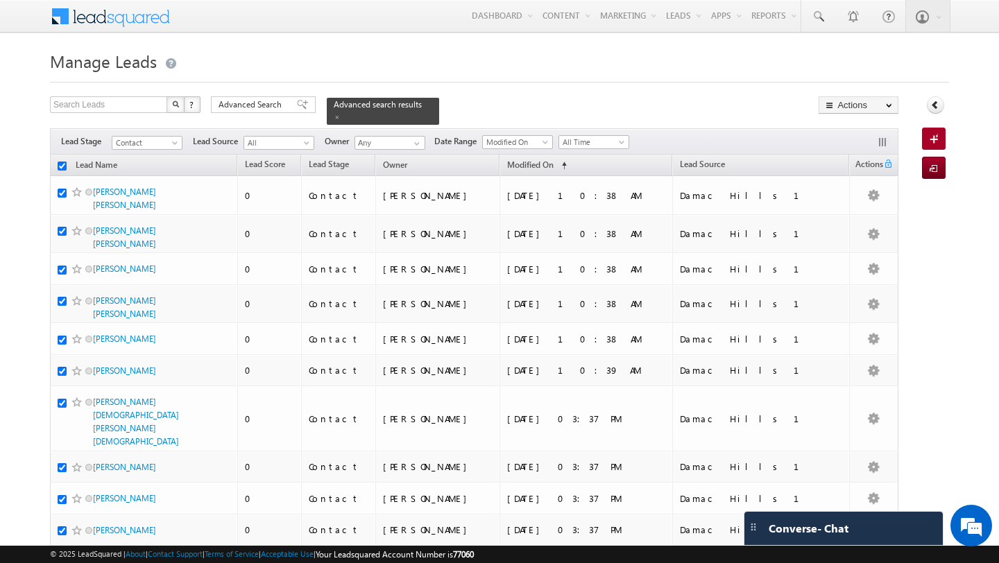
checkbox input "true"
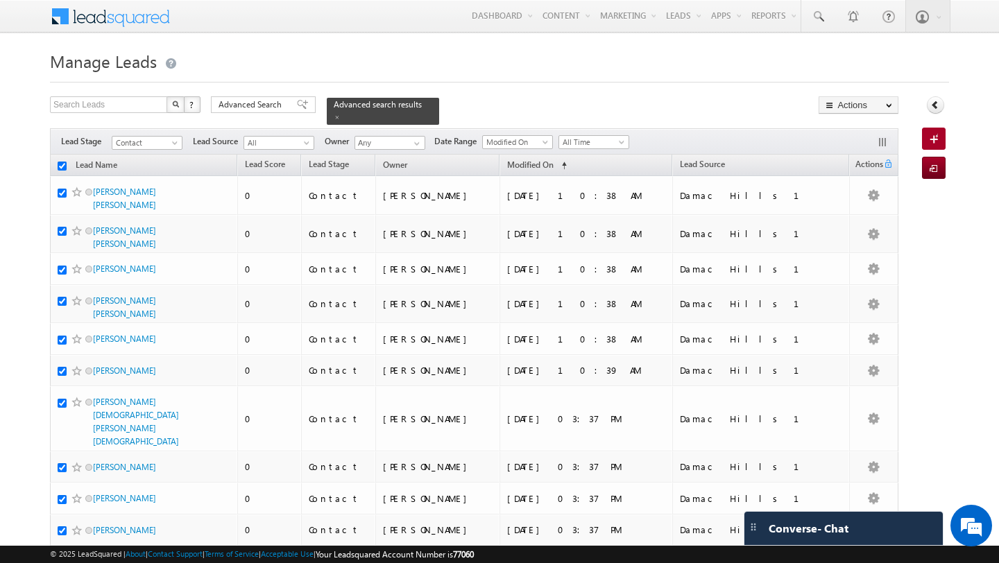
checkbox input "true"
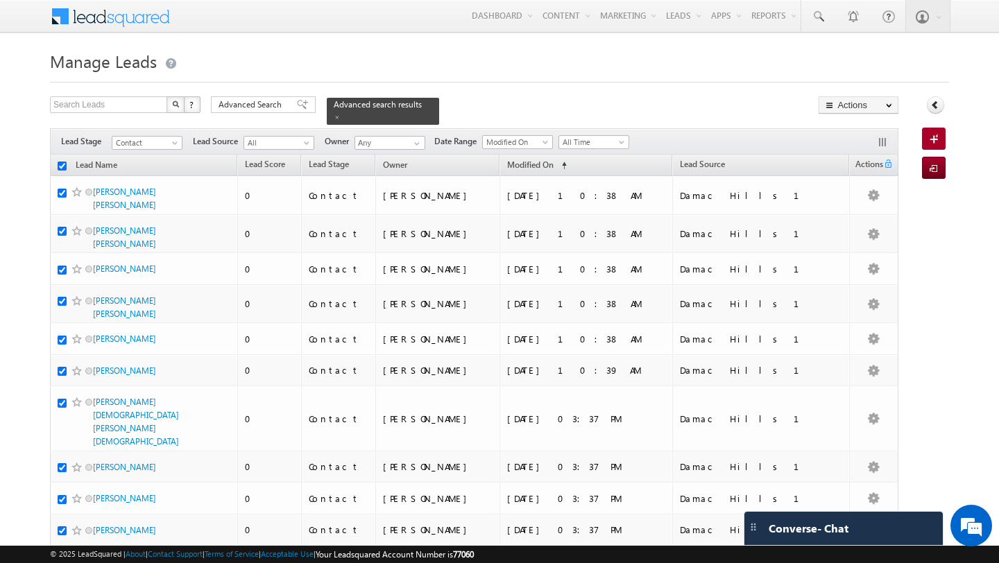
checkbox input "true"
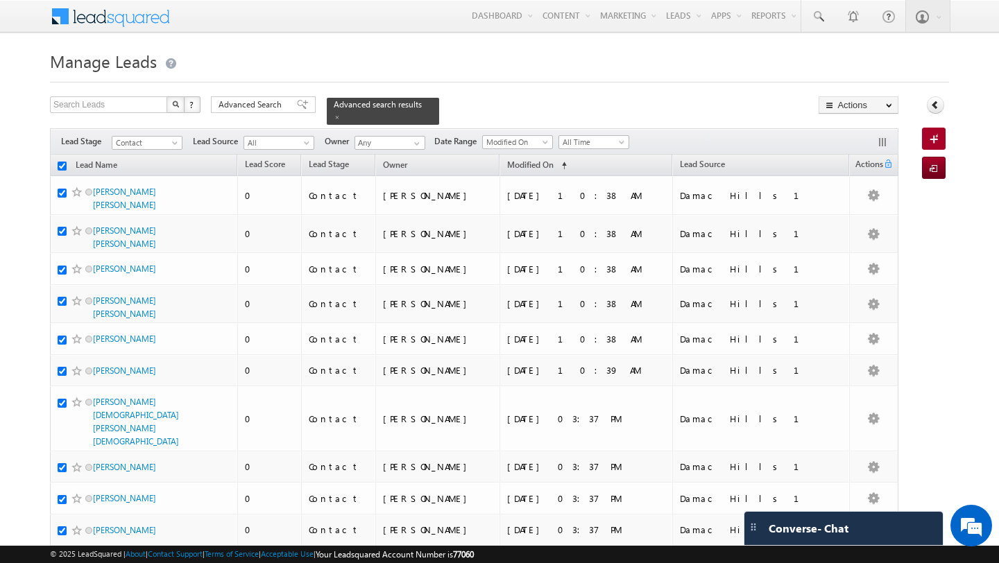
checkbox input "true"
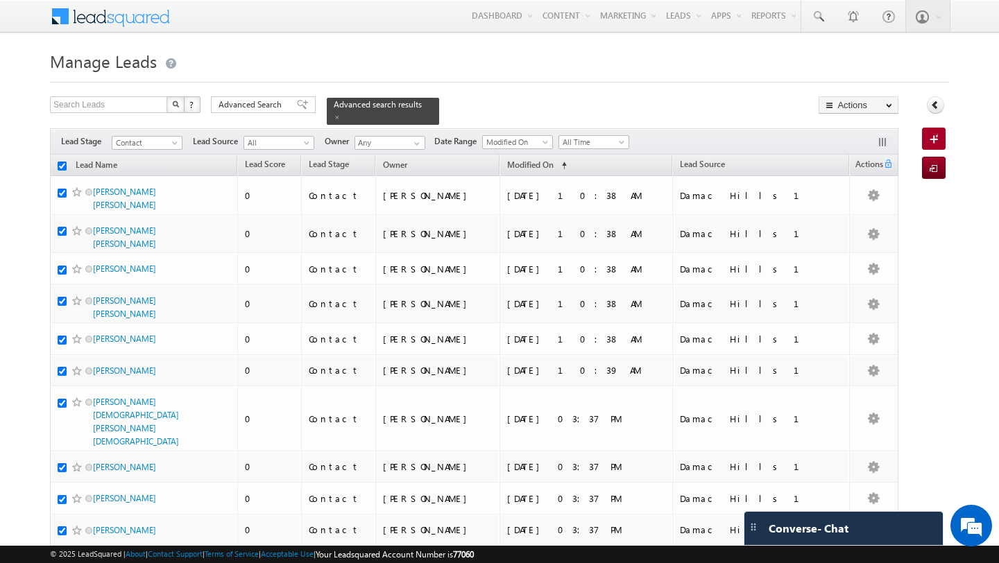
checkbox input "true"
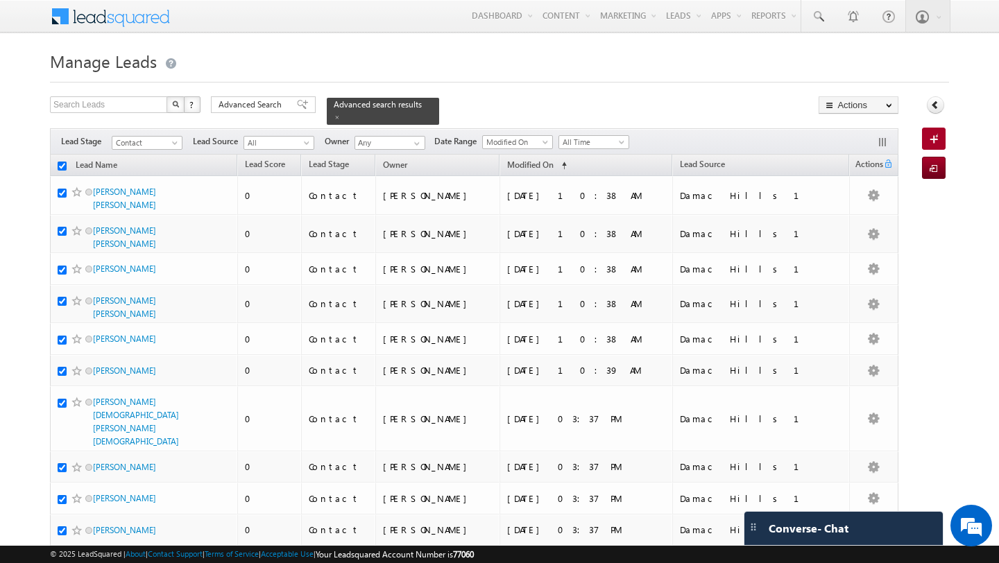
checkbox input "true"
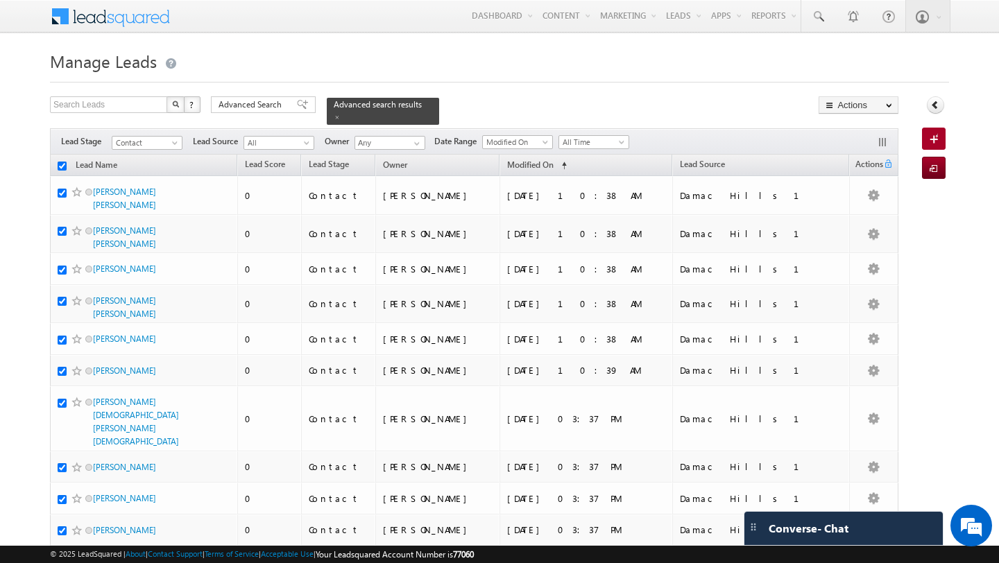
checkbox input "true"
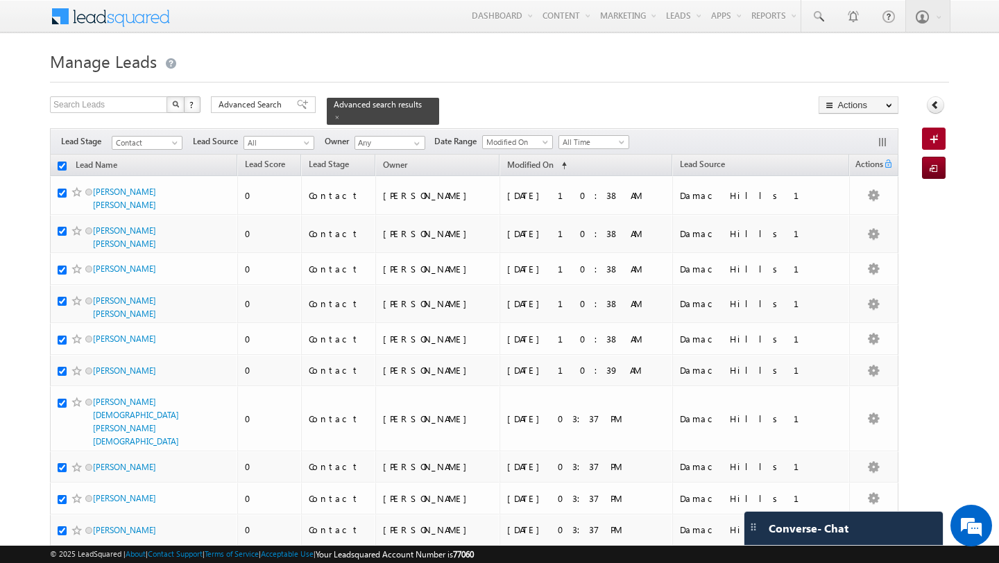
checkbox input "true"
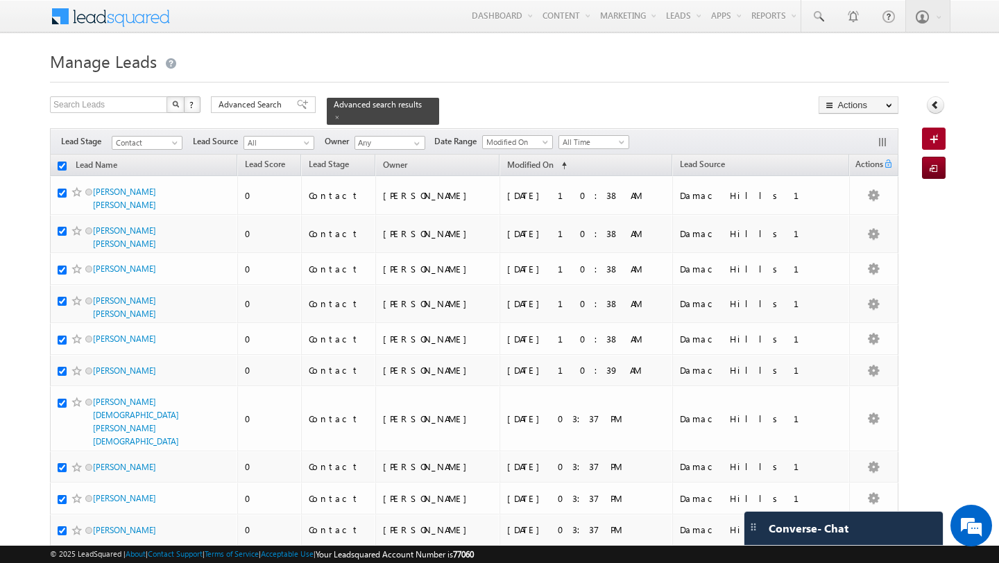
checkbox input "true"
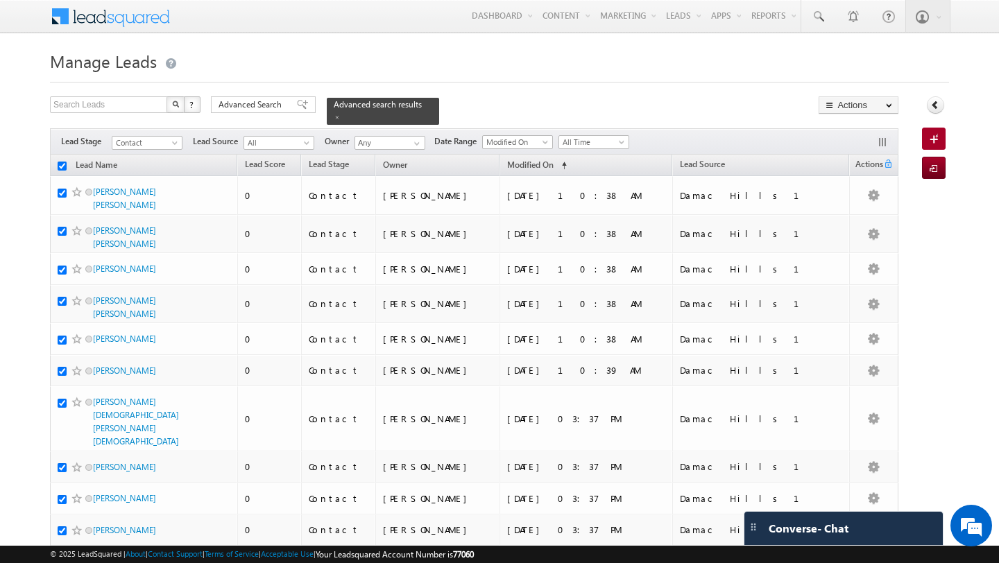
checkbox input "true"
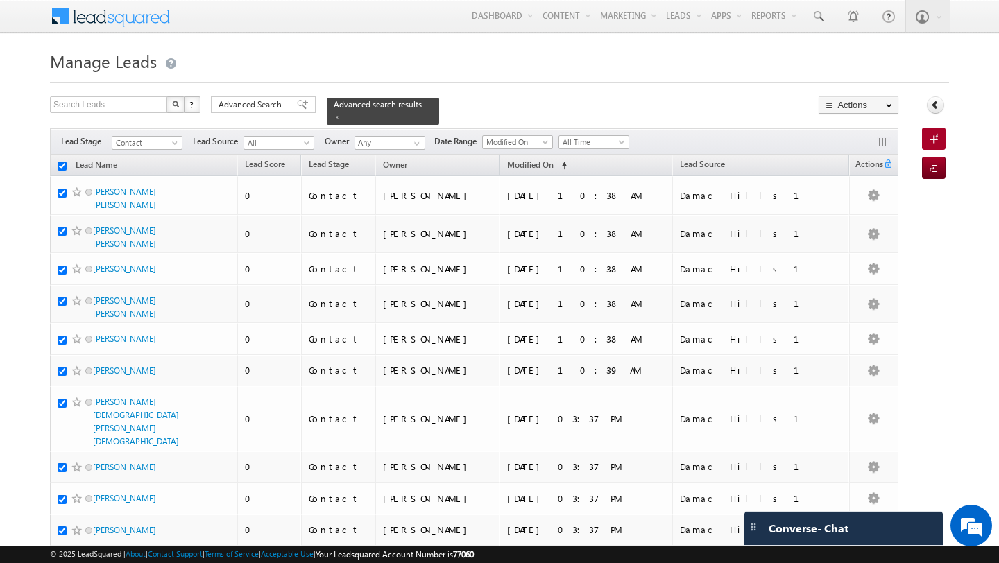
checkbox input "true"
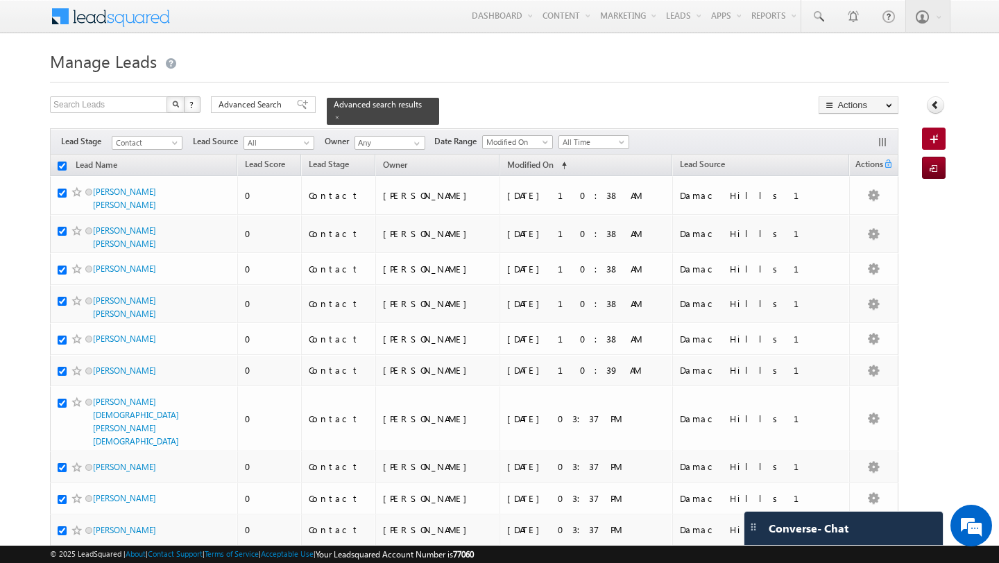
checkbox input "true"
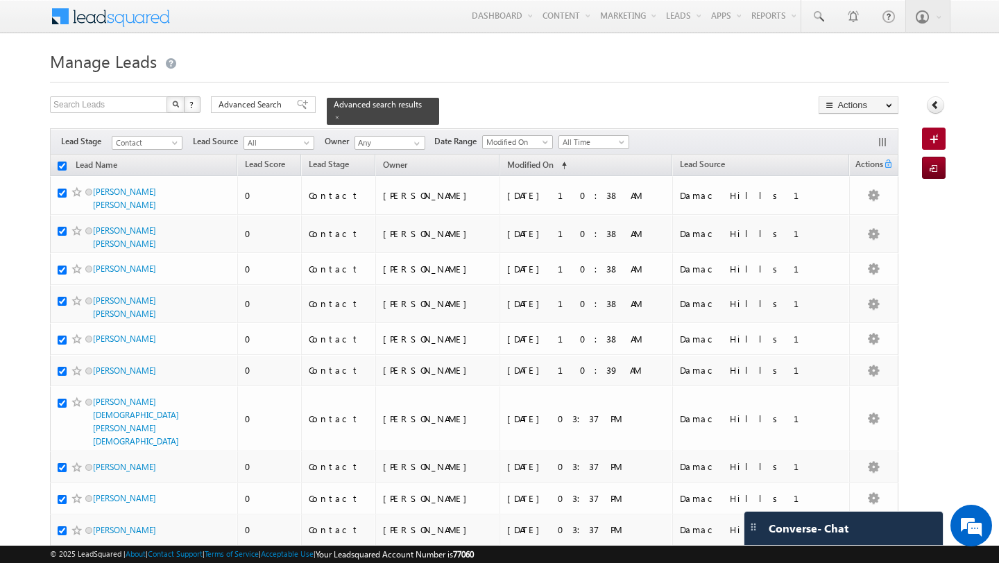
checkbox input "true"
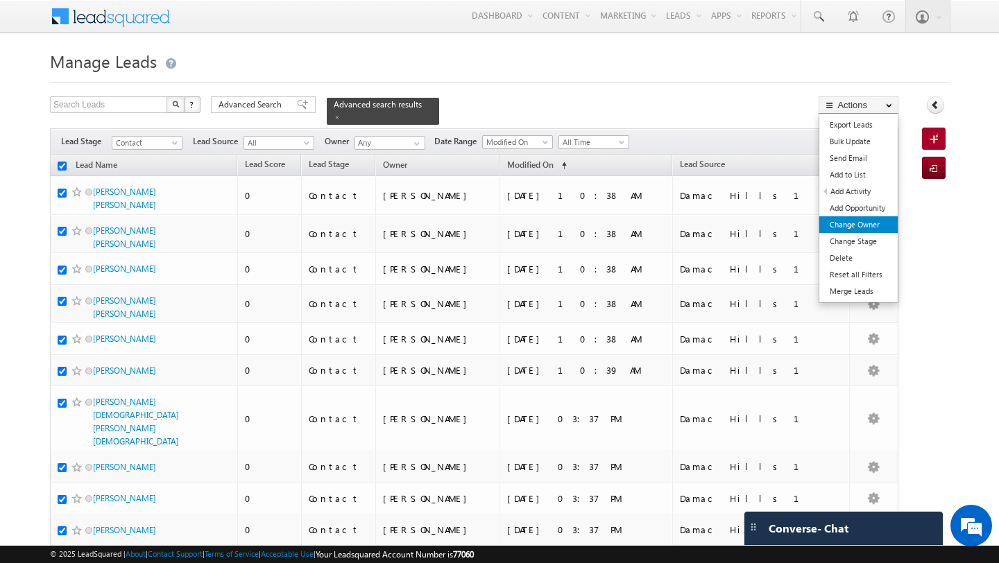
click at [862, 223] on link "Change Owner" at bounding box center [858, 224] width 78 height 17
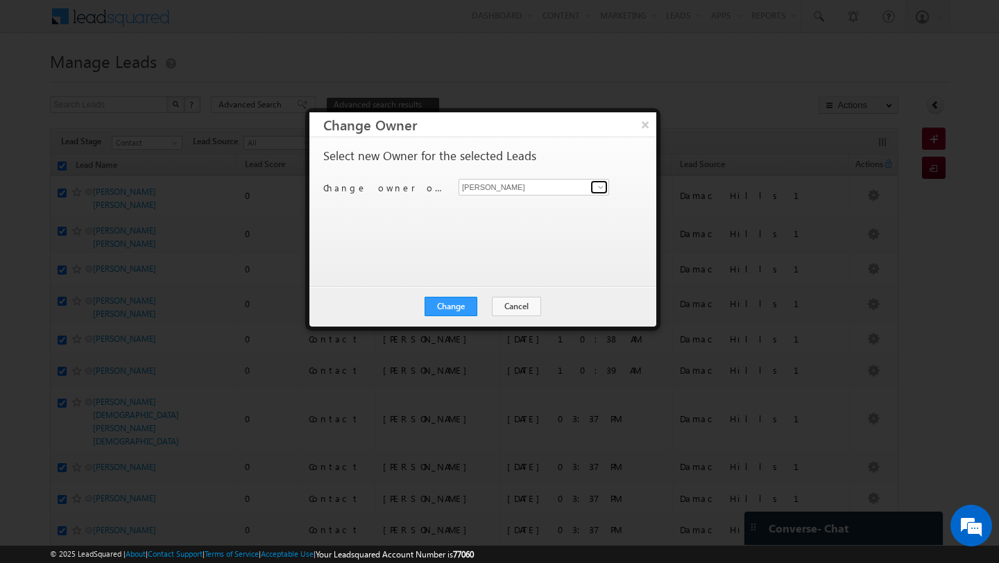
click at [602, 185] on span at bounding box center [600, 187] width 11 height 11
click at [513, 206] on link "Anand Pandey anand.pandey@indglobal.ae" at bounding box center [533, 209] width 151 height 26
click at [441, 316] on button "Change" at bounding box center [450, 306] width 53 height 19
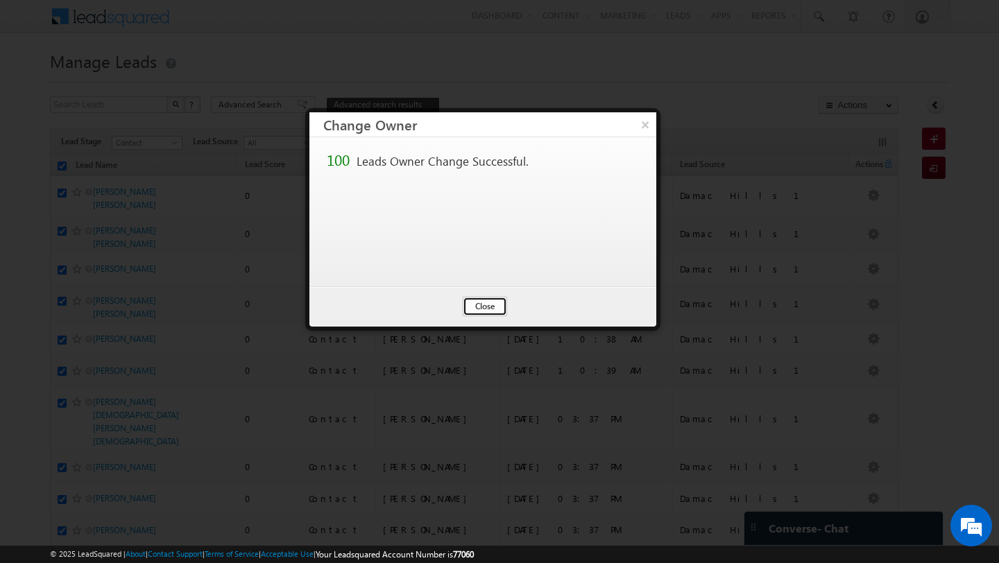
click at [470, 305] on button "Close" at bounding box center [485, 306] width 44 height 19
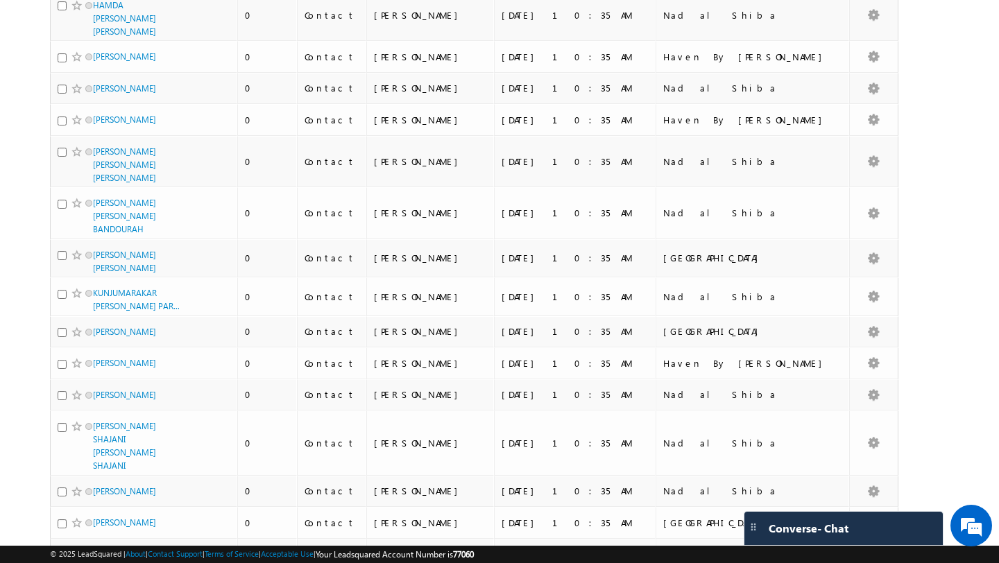
scroll to position [3376, 0]
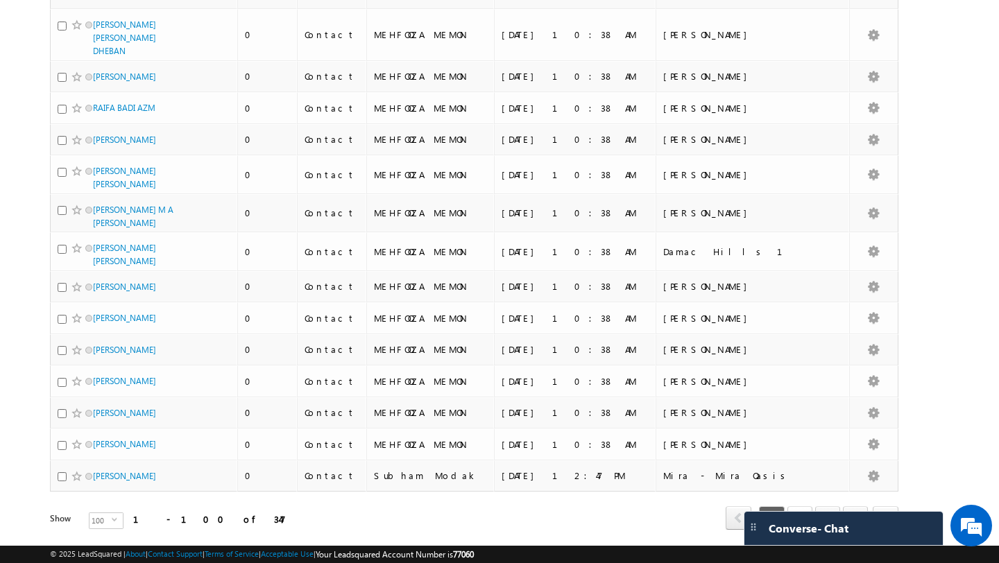
click at [796, 506] on link "2" at bounding box center [799, 518] width 25 height 24
